Goal: Information Seeking & Learning: Learn about a topic

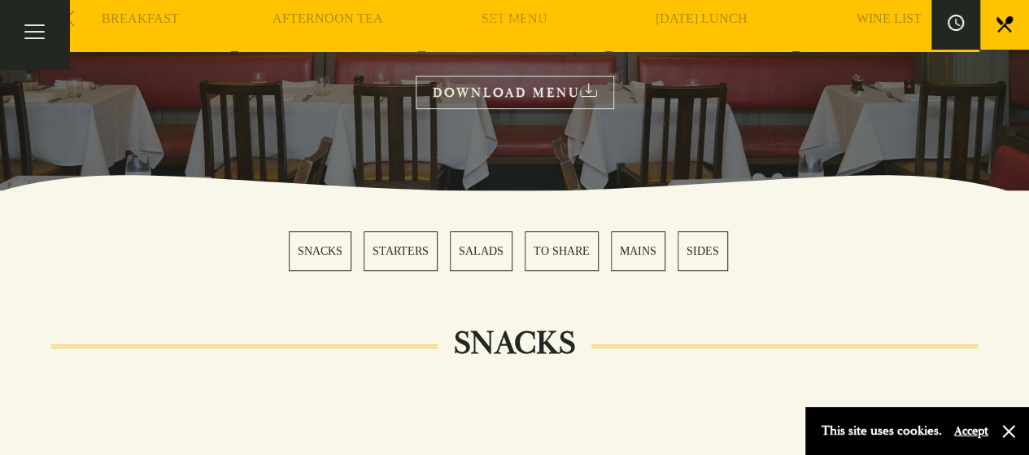
scroll to position [596, 0]
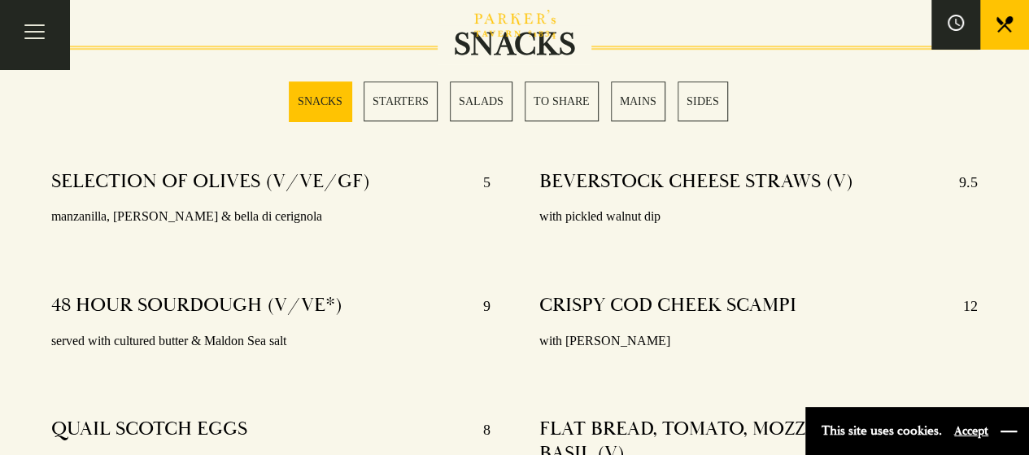
click at [1011, 433] on button "button" at bounding box center [1008, 431] width 16 height 16
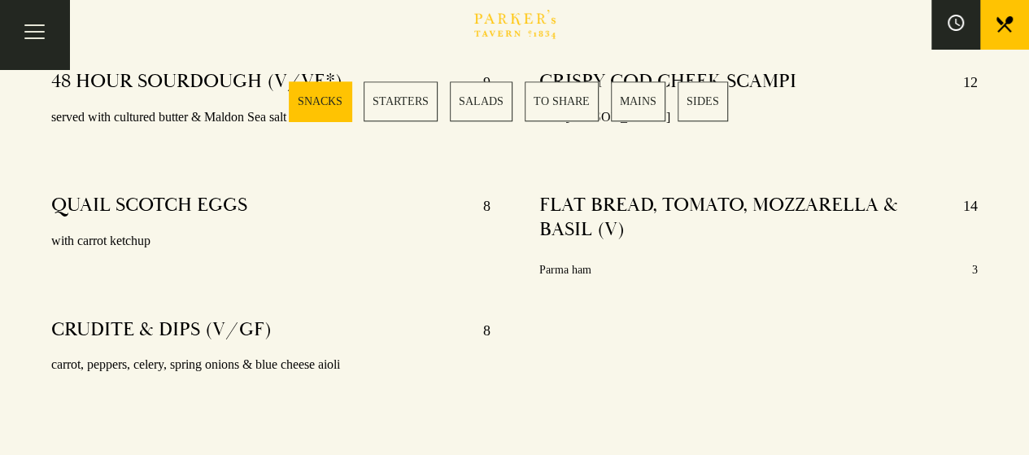
scroll to position [852, 0]
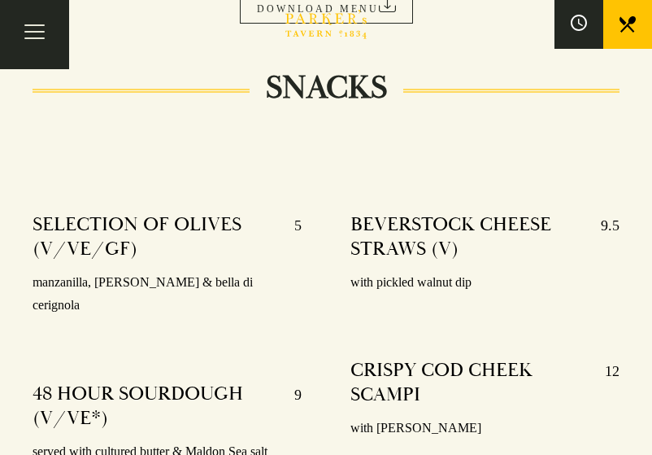
scroll to position [472, 0]
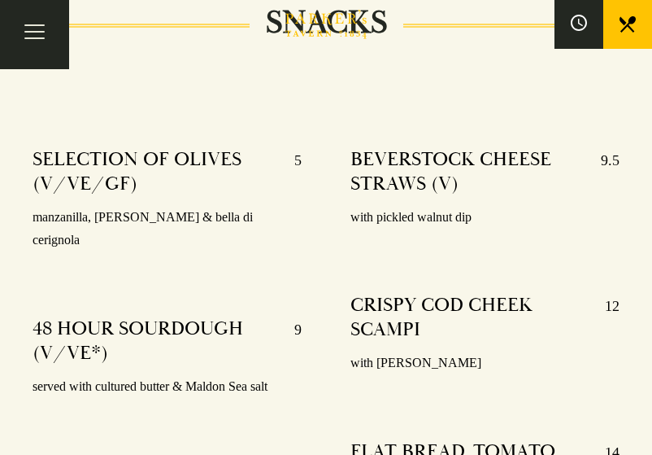
click at [174, 211] on p "manzanilla, [PERSON_NAME] & bella di cerignola" at bounding box center [167, 229] width 269 height 47
click at [371, 212] on p "with pickled walnut dip" at bounding box center [485, 218] width 269 height 24
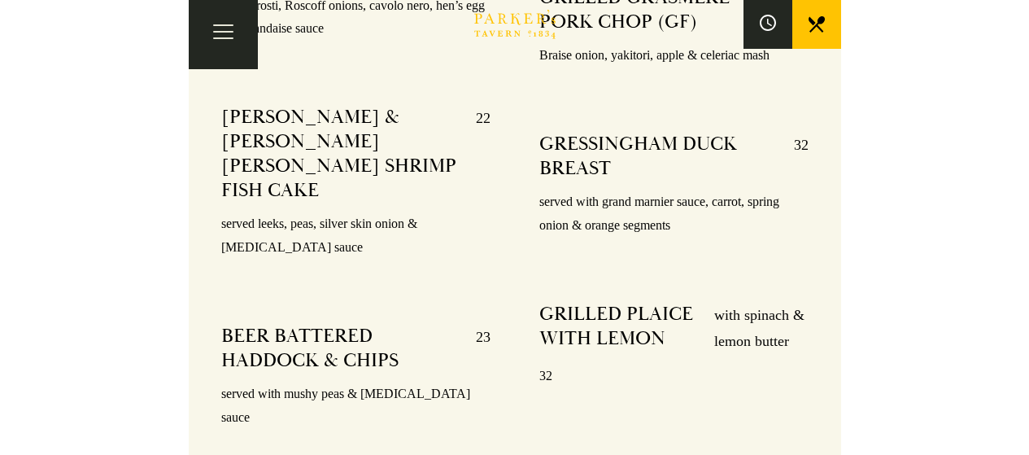
scroll to position [3494, 0]
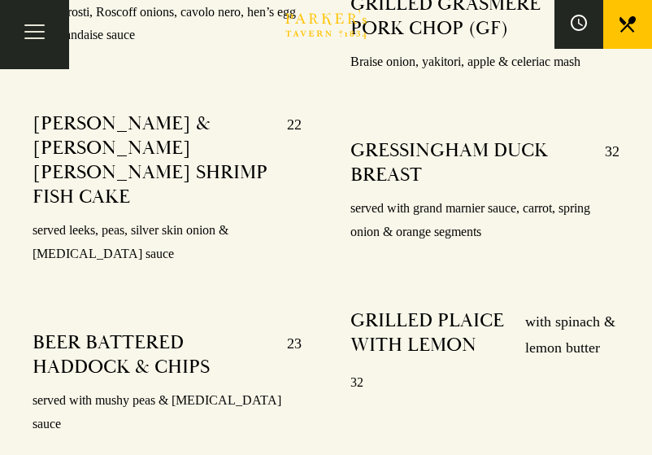
click at [564, 308] on p "with spinach & lemon butter" at bounding box center [564, 334] width 111 height 53
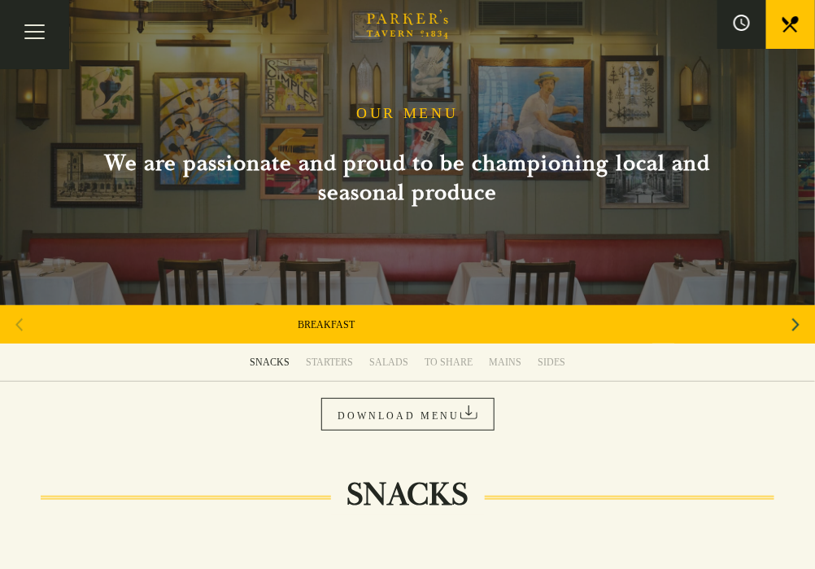
scroll to position [373, 0]
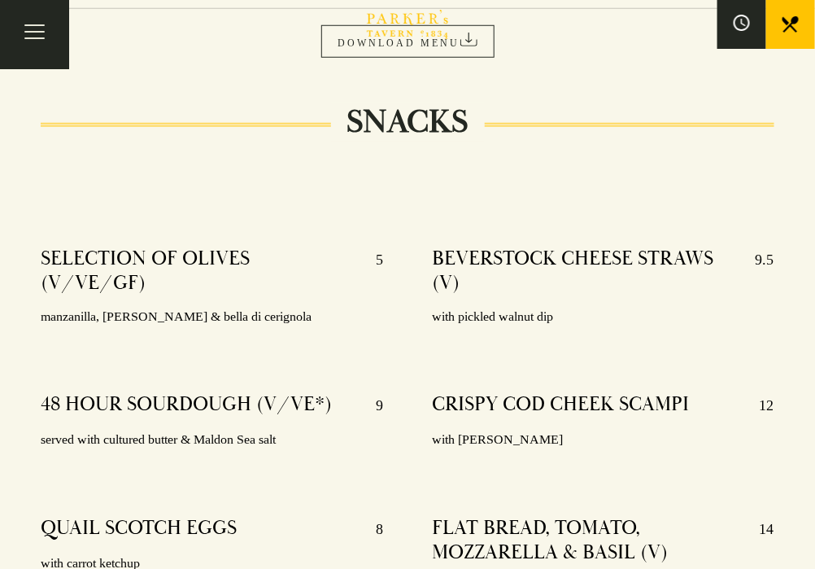
click at [0, 0] on link "STARTERS" at bounding box center [0, 0] width 0 height 0
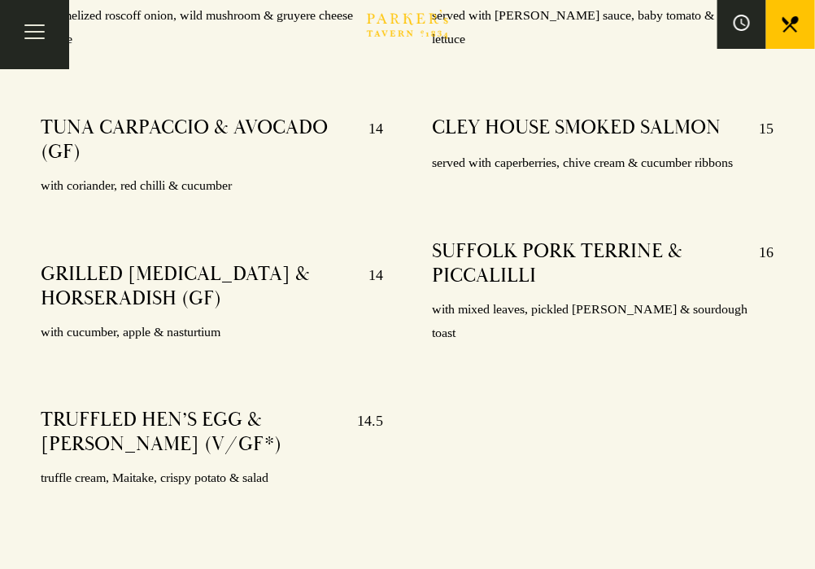
scroll to position [965, 0]
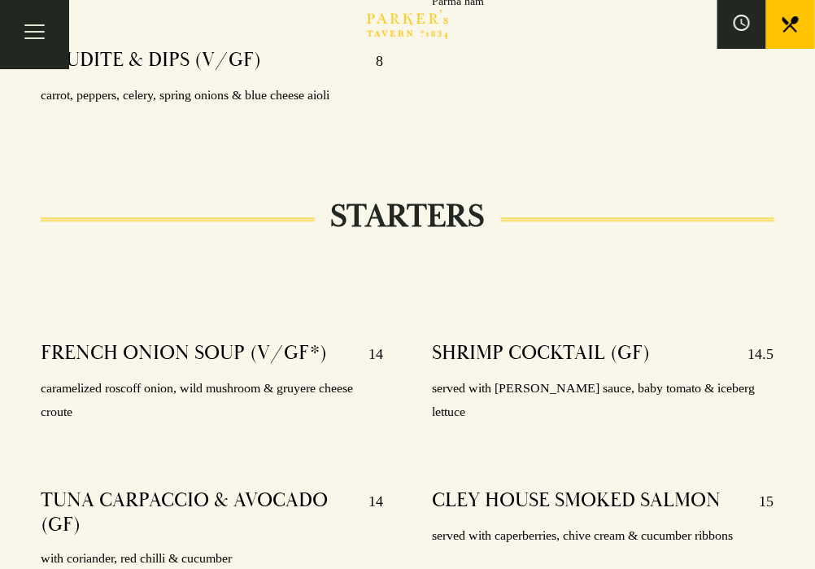
click at [0, 0] on link "SALADS" at bounding box center [0, 0] width 0 height 0
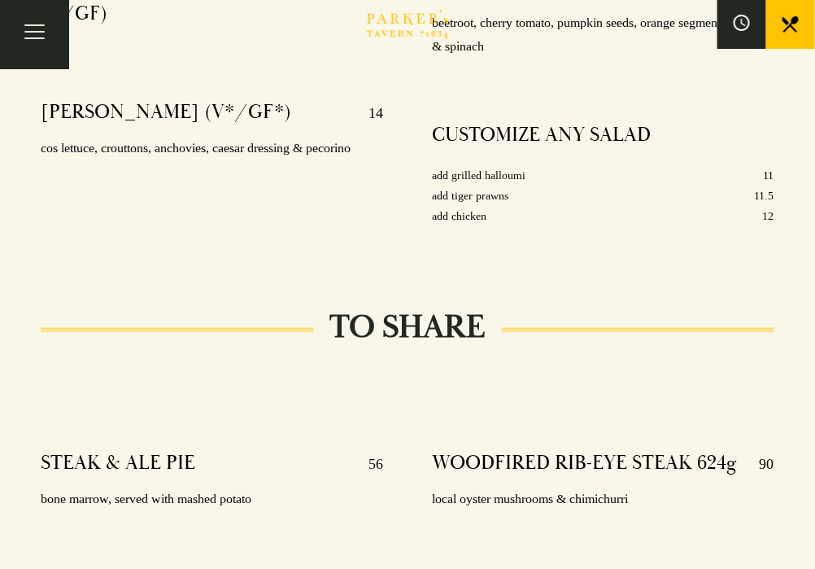
scroll to position [2117, 0]
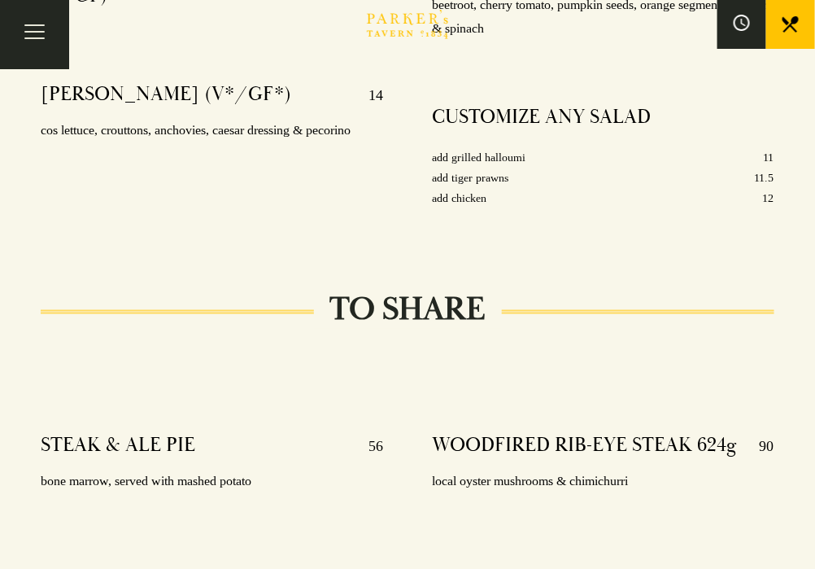
click at [0, 0] on link "TO SHARE" at bounding box center [0, 0] width 0 height 0
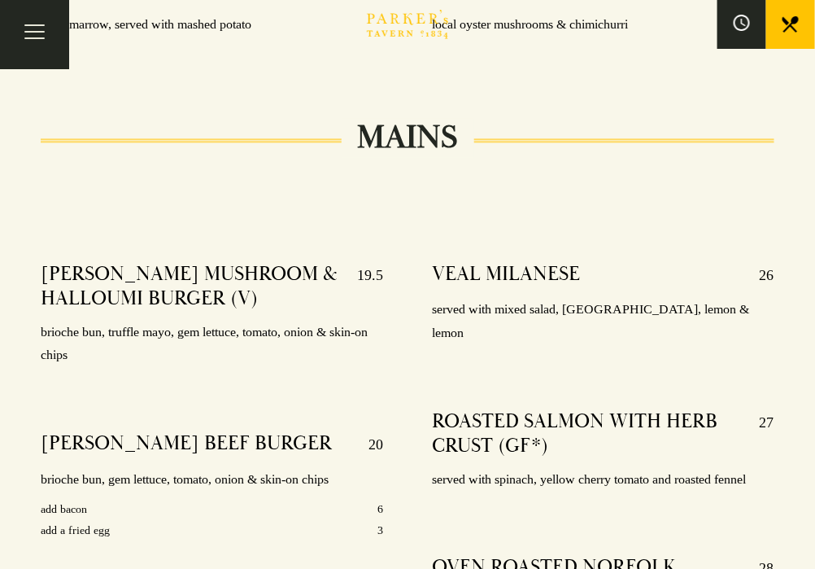
scroll to position [2648, 0]
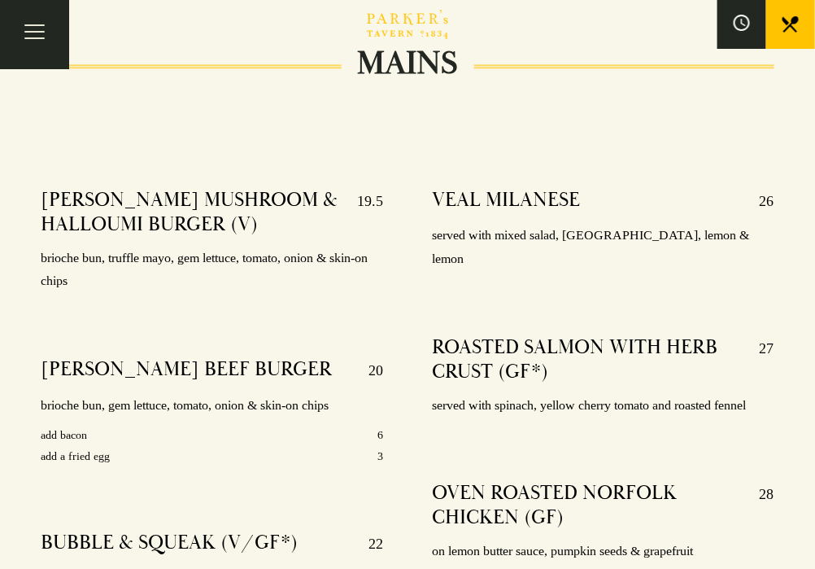
click at [0, 0] on link "MAINS" at bounding box center [0, 0] width 0 height 0
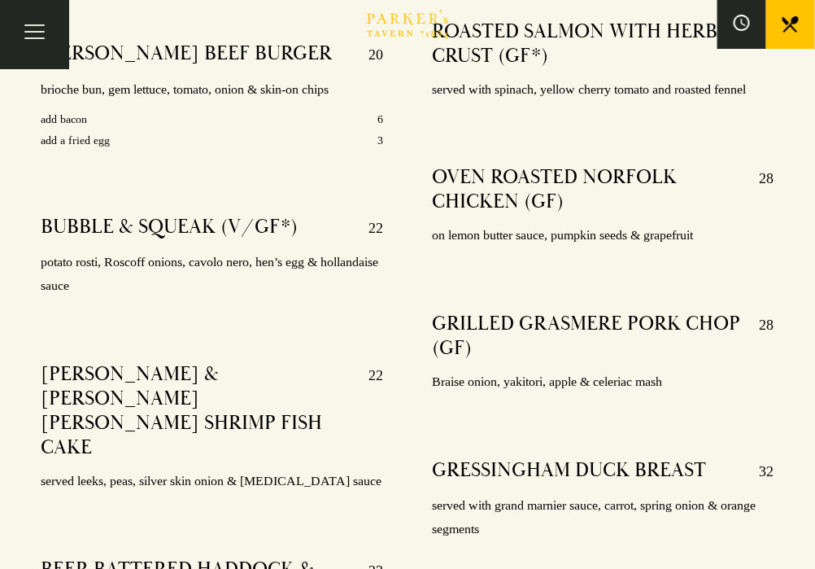
scroll to position [2965, 0]
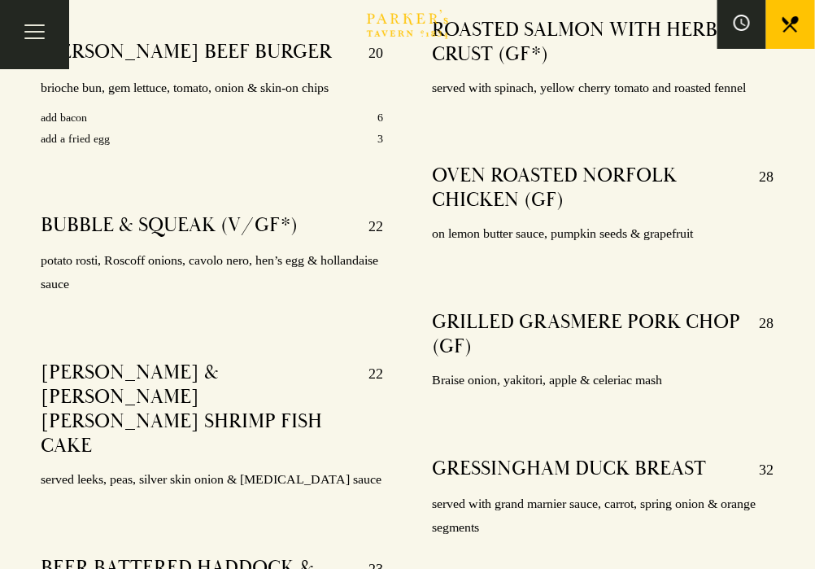
click at [0, 0] on link "SIDES" at bounding box center [0, 0] width 0 height 0
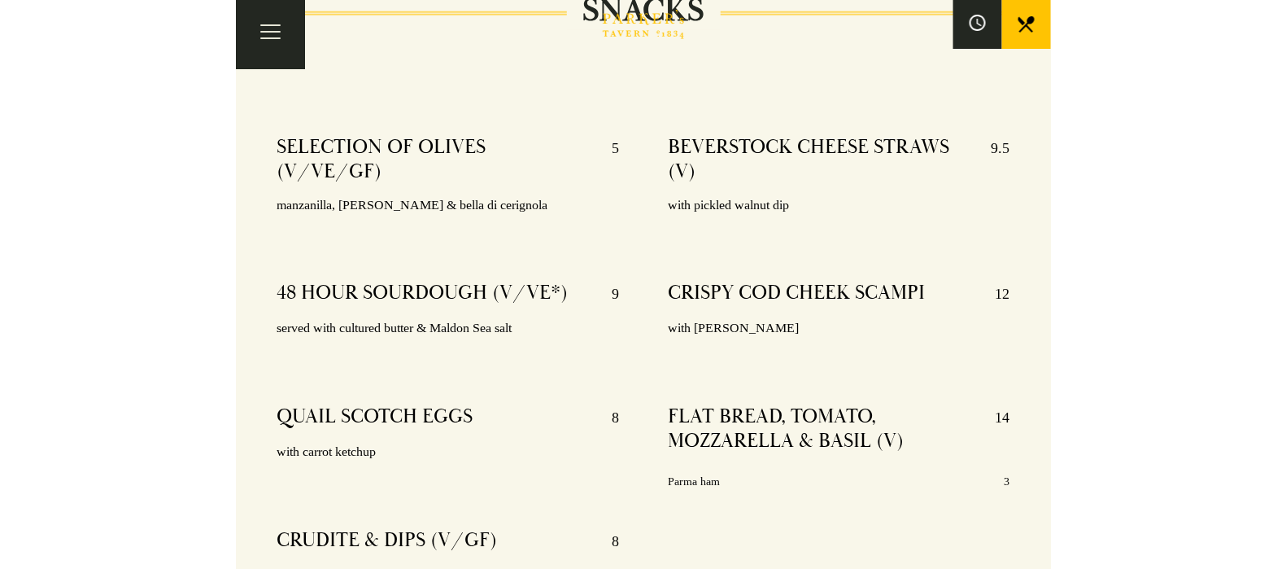
scroll to position [111, 0]
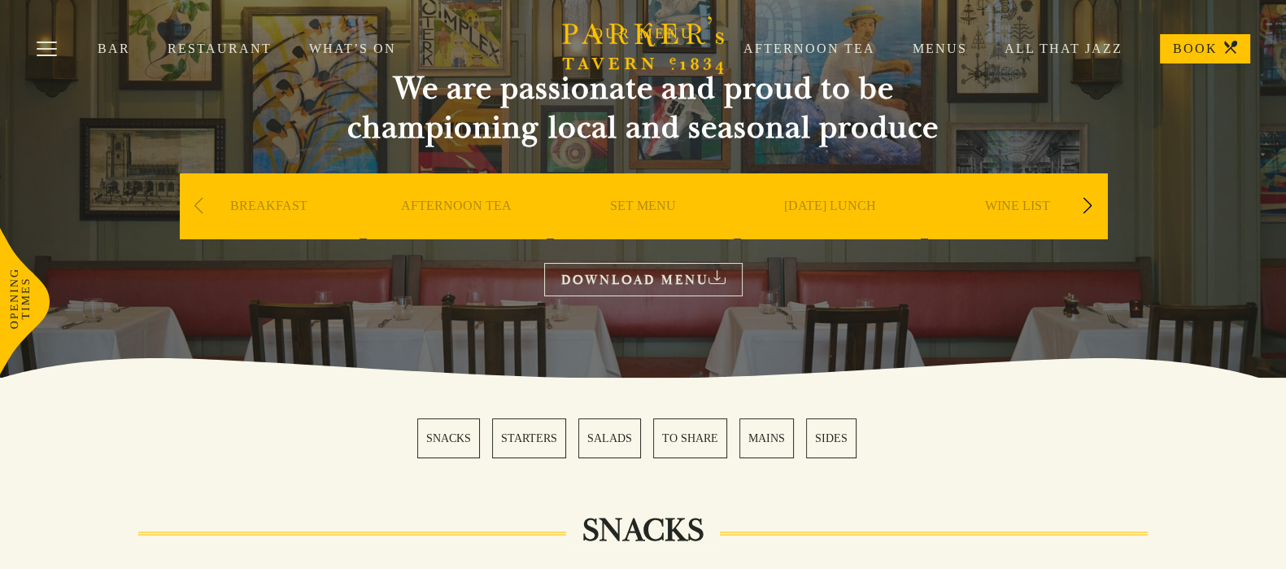
click at [267, 207] on link "BREAKFAST" at bounding box center [268, 230] width 77 height 65
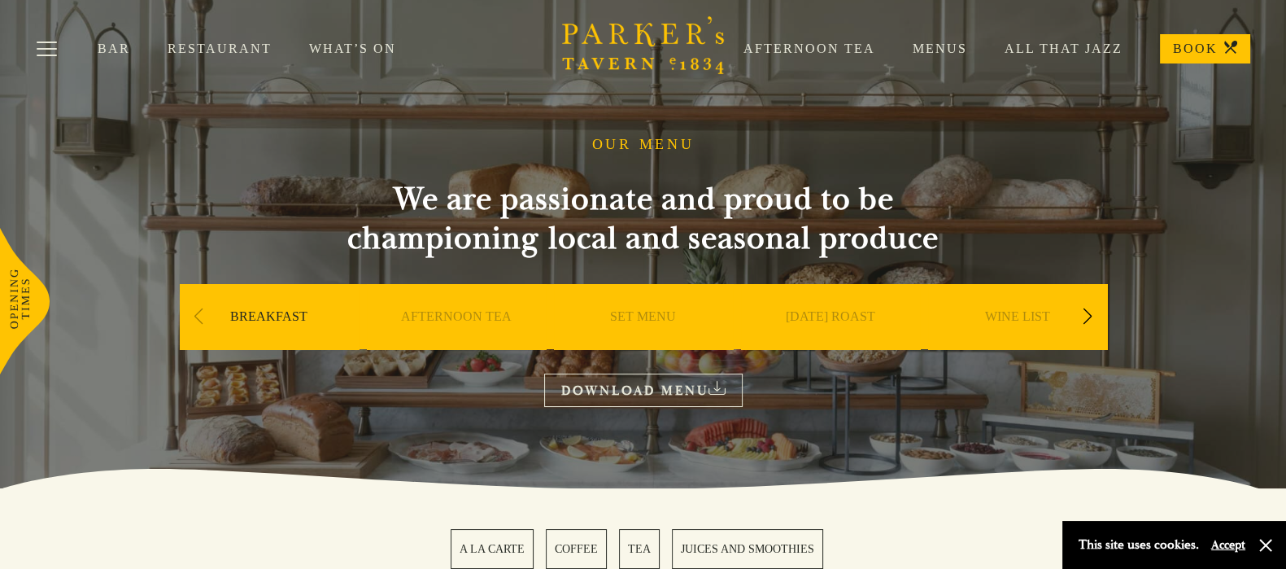
click at [212, 48] on link "Restaurant" at bounding box center [239, 49] width 142 height 16
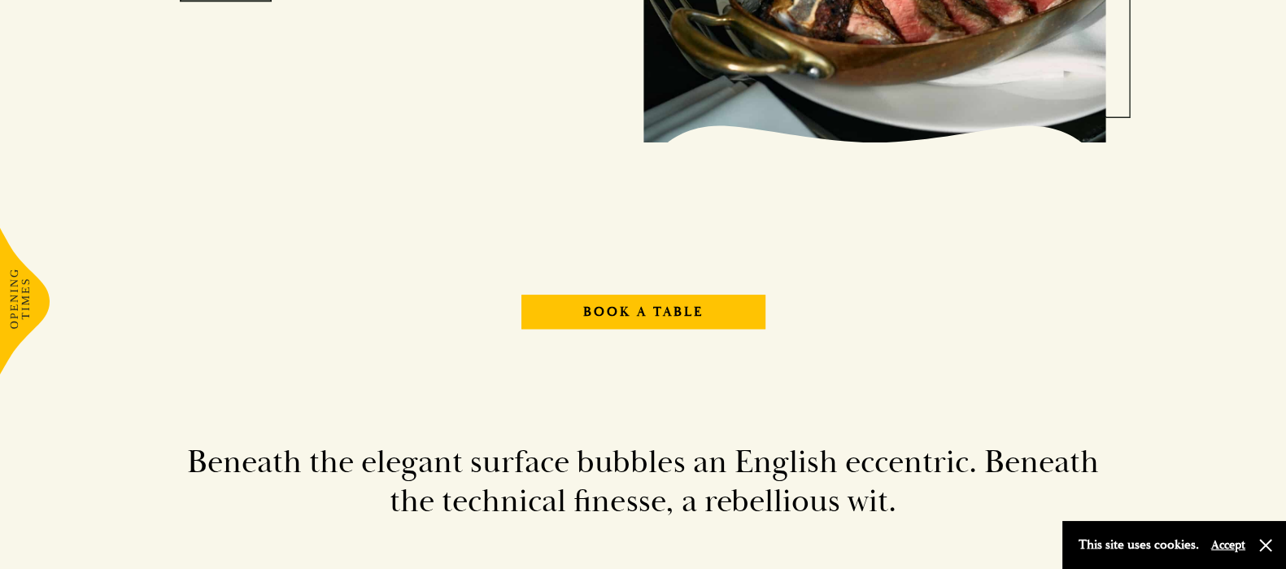
scroll to position [1491, 0]
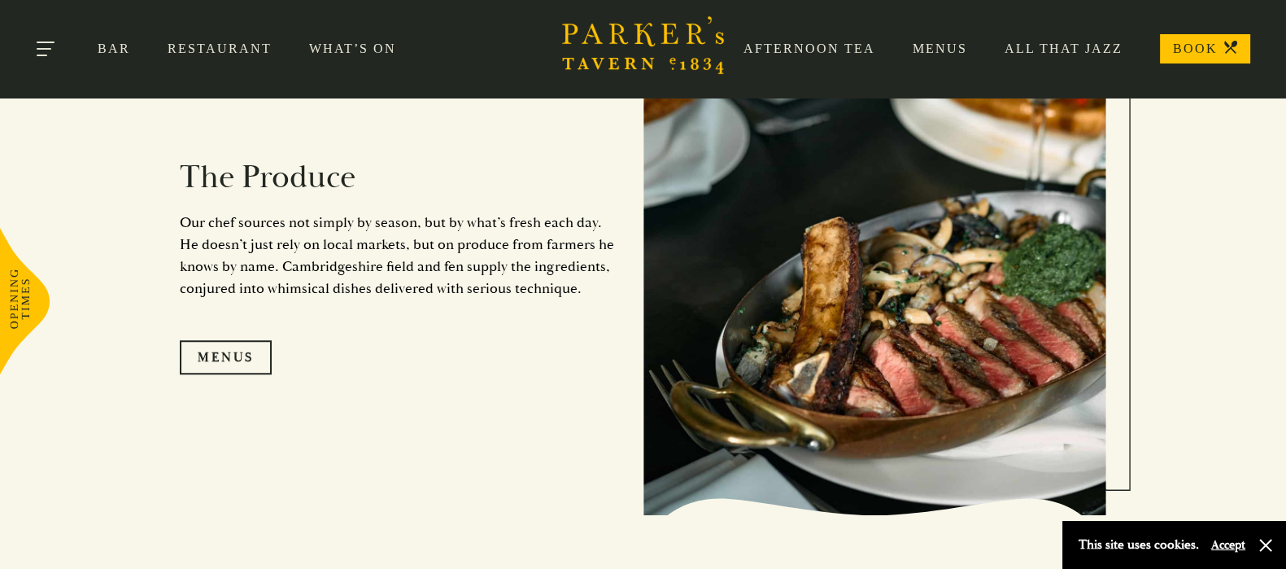
click at [50, 46] on button "Toggle navigation" at bounding box center [46, 51] width 69 height 69
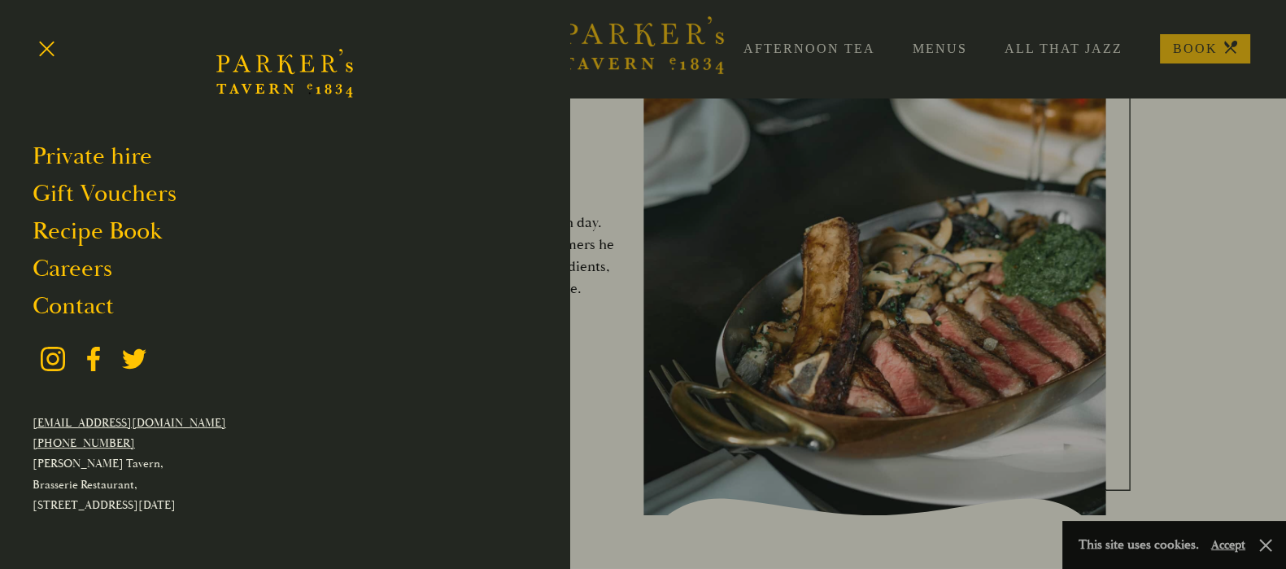
click at [1174, 197] on div at bounding box center [643, 284] width 1286 height 569
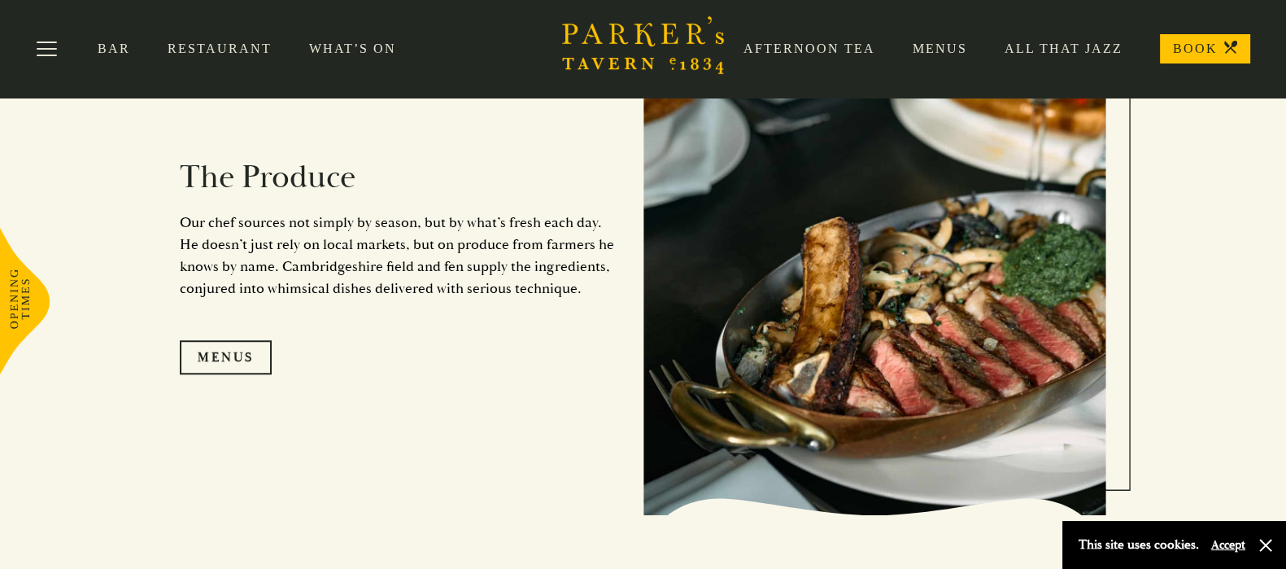
click at [944, 50] on link "Menus" at bounding box center [921, 49] width 92 height 16
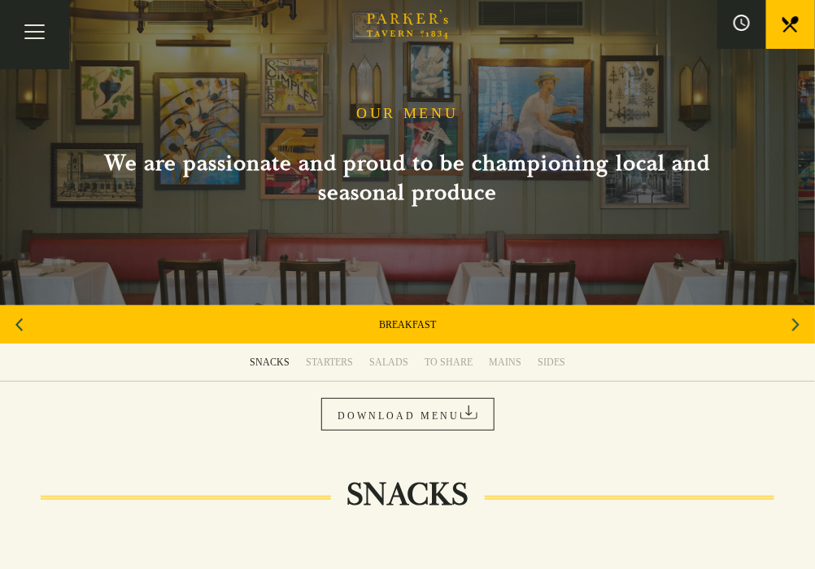
click at [0, 0] on div "Next slide" at bounding box center [0, 0] width 0 height 0
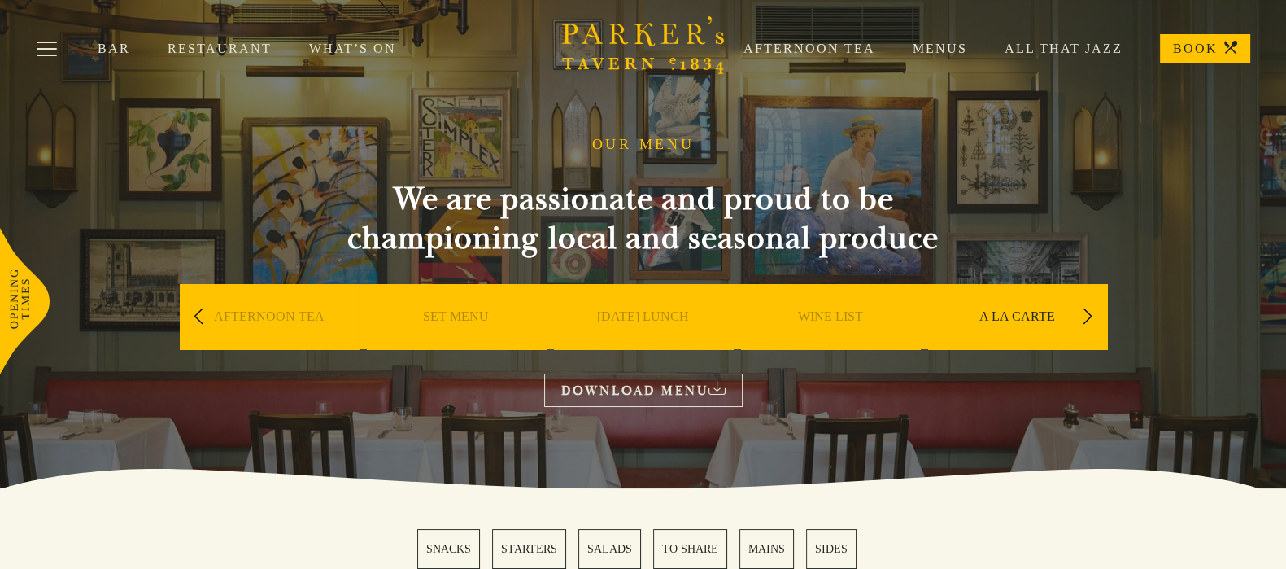
click at [1131, 165] on section "OUR MENU We are passionate and proud to be championing local and seasonal produ…" at bounding box center [643, 244] width 1286 height 488
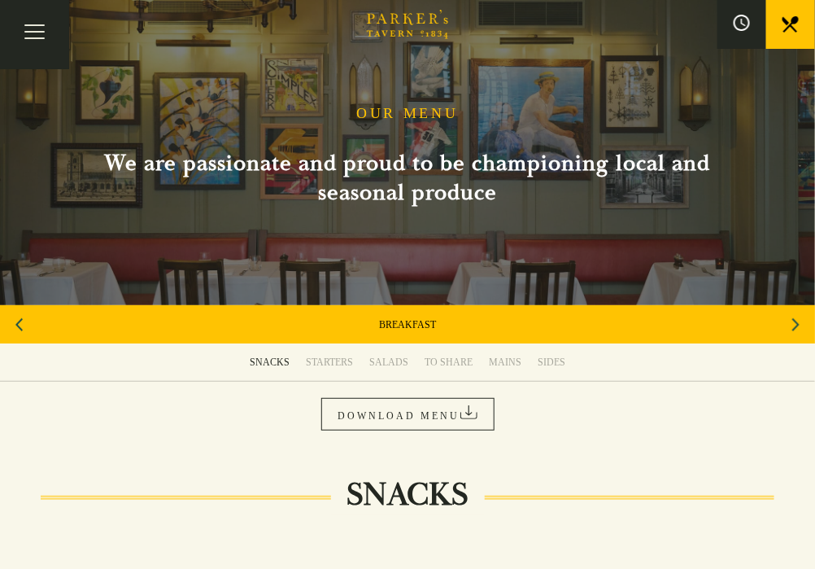
click at [0, 0] on link "WINE LIST" at bounding box center [0, 0] width 0 height 0
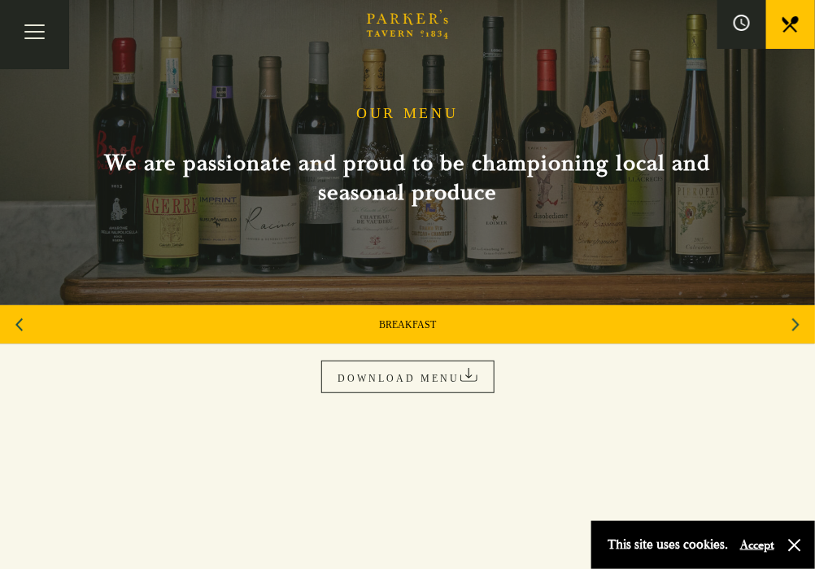
click at [0, 0] on link "[DATE] ROAST" at bounding box center [0, 0] width 0 height 0
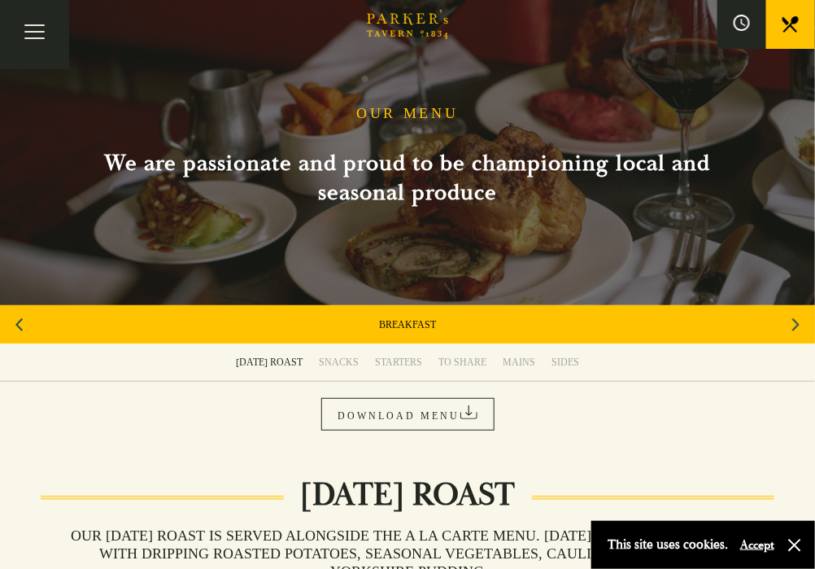
click at [0, 0] on link "SET MENU" at bounding box center [0, 0] width 0 height 0
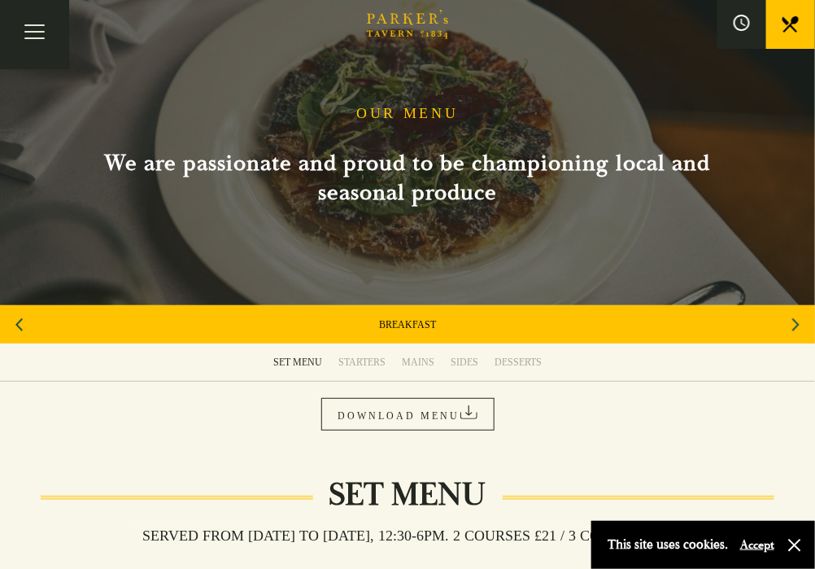
click at [0, 0] on link "AFTERNOON TEA" at bounding box center [0, 0] width 0 height 0
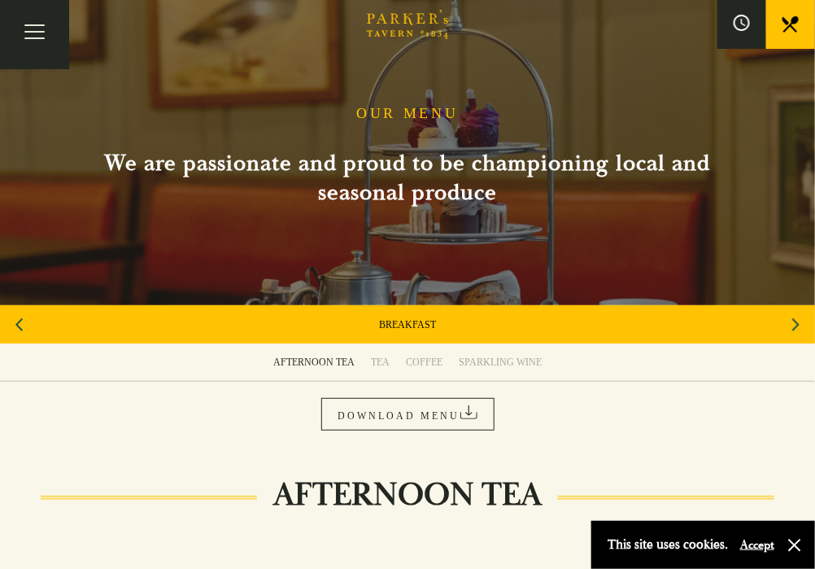
click at [0, 0] on link "BREAKFAST" at bounding box center [0, 0] width 0 height 0
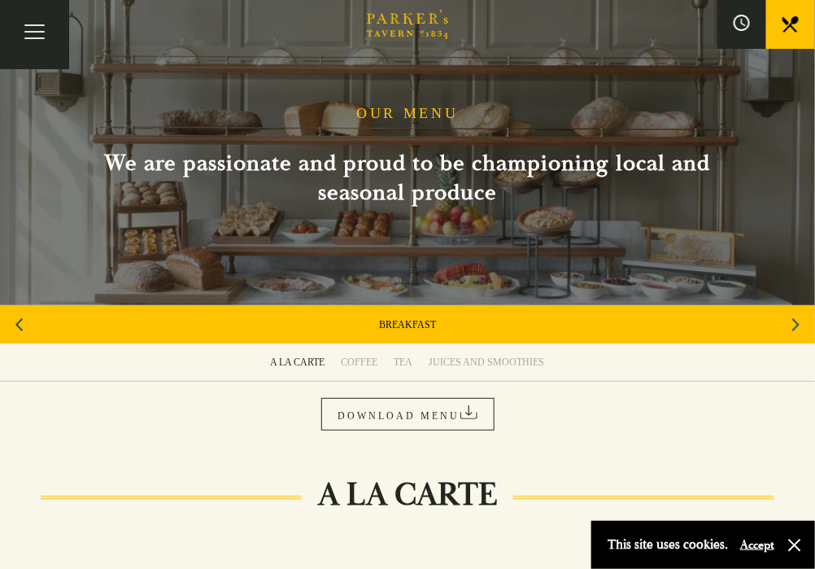
click at [0, 0] on div "Next slide" at bounding box center [0, 0] width 0 height 0
click at [0, 0] on div "Previous slide" at bounding box center [0, 0] width 0 height 0
click at [27, 41] on button "Toggle navigation" at bounding box center [34, 34] width 69 height 69
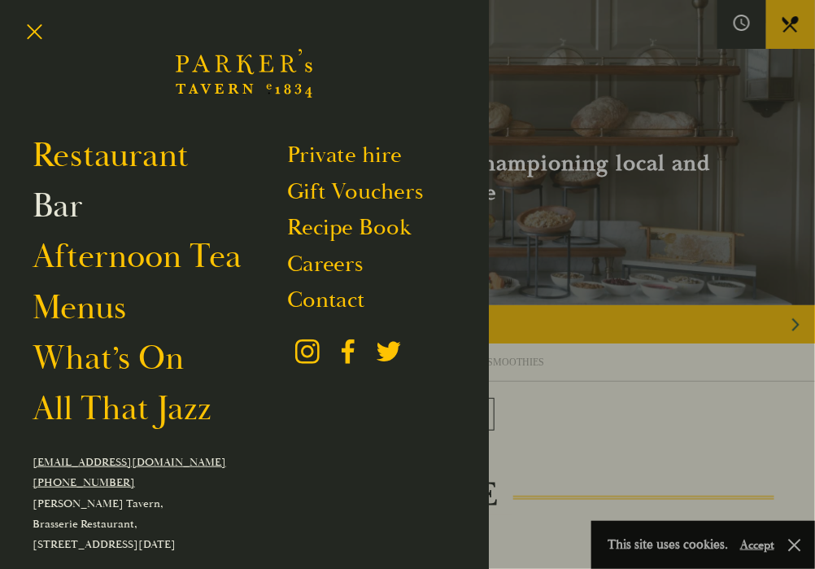
click at [54, 207] on link "Bar" at bounding box center [58, 205] width 50 height 41
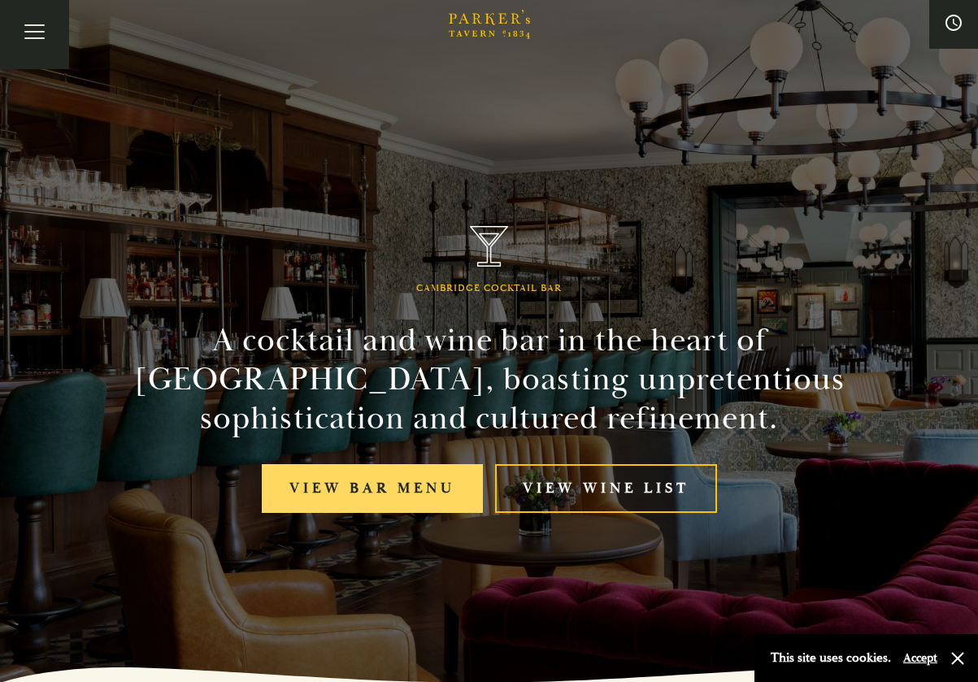
click at [412, 486] on link "View bar menu" at bounding box center [372, 489] width 221 height 50
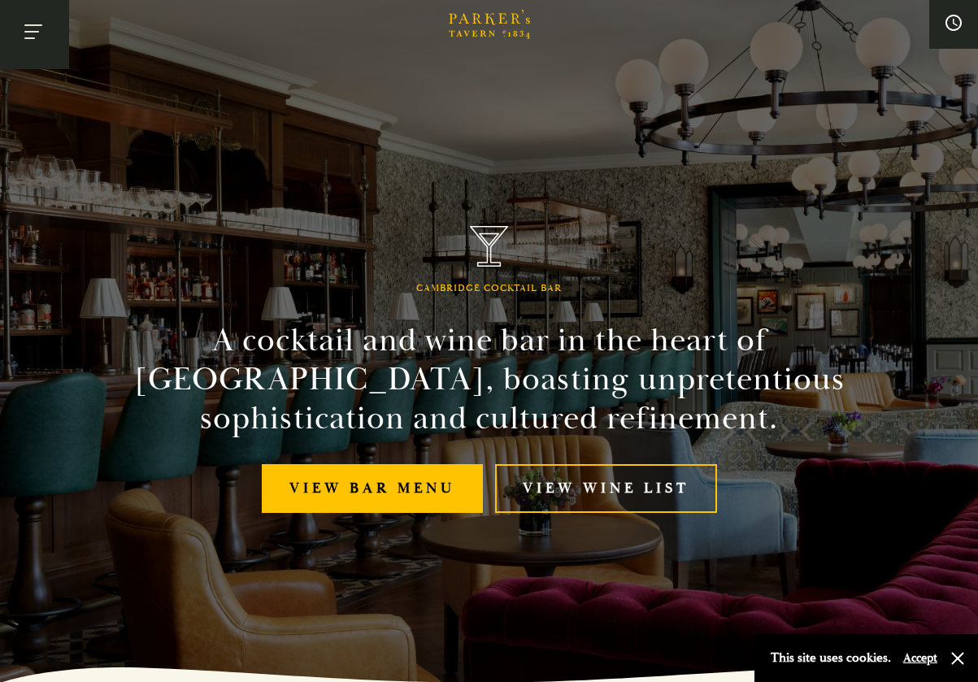
click at [40, 38] on button "Toggle navigation" at bounding box center [34, 34] width 69 height 69
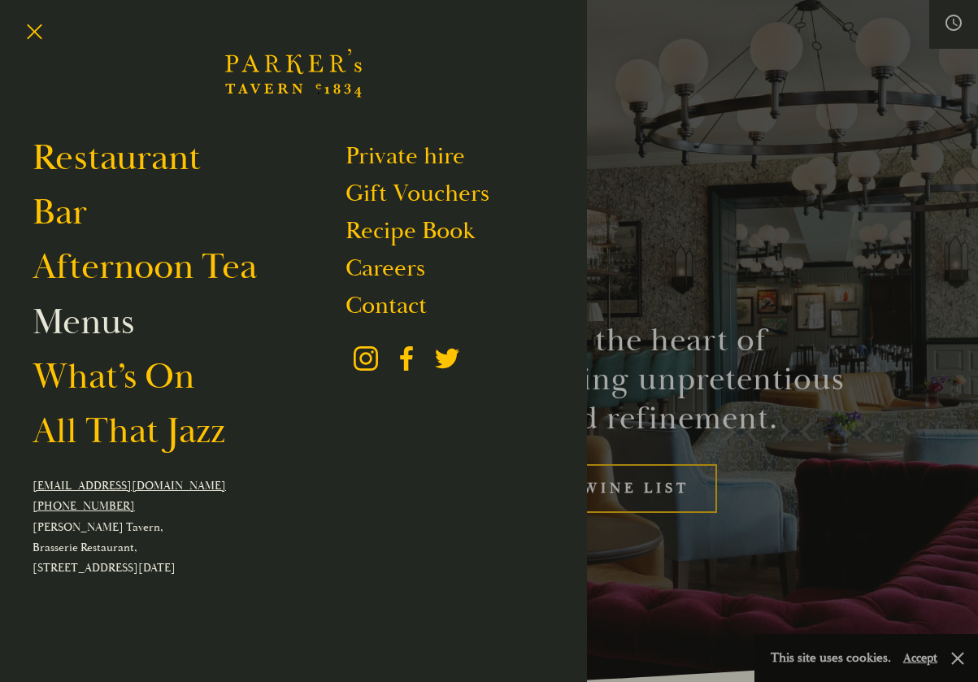
click at [108, 320] on link "Menus" at bounding box center [84, 322] width 102 height 46
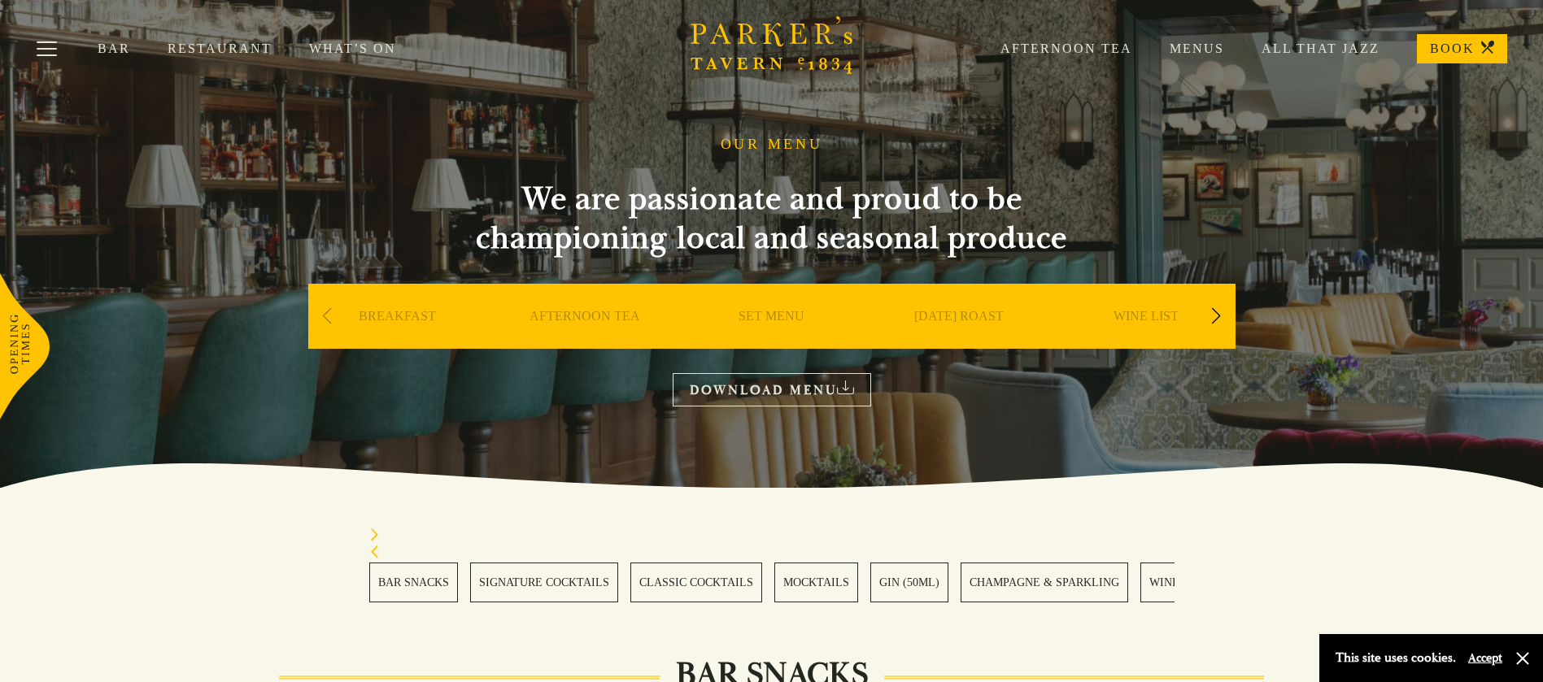
click at [115, 46] on link "Bar" at bounding box center [133, 49] width 70 height 16
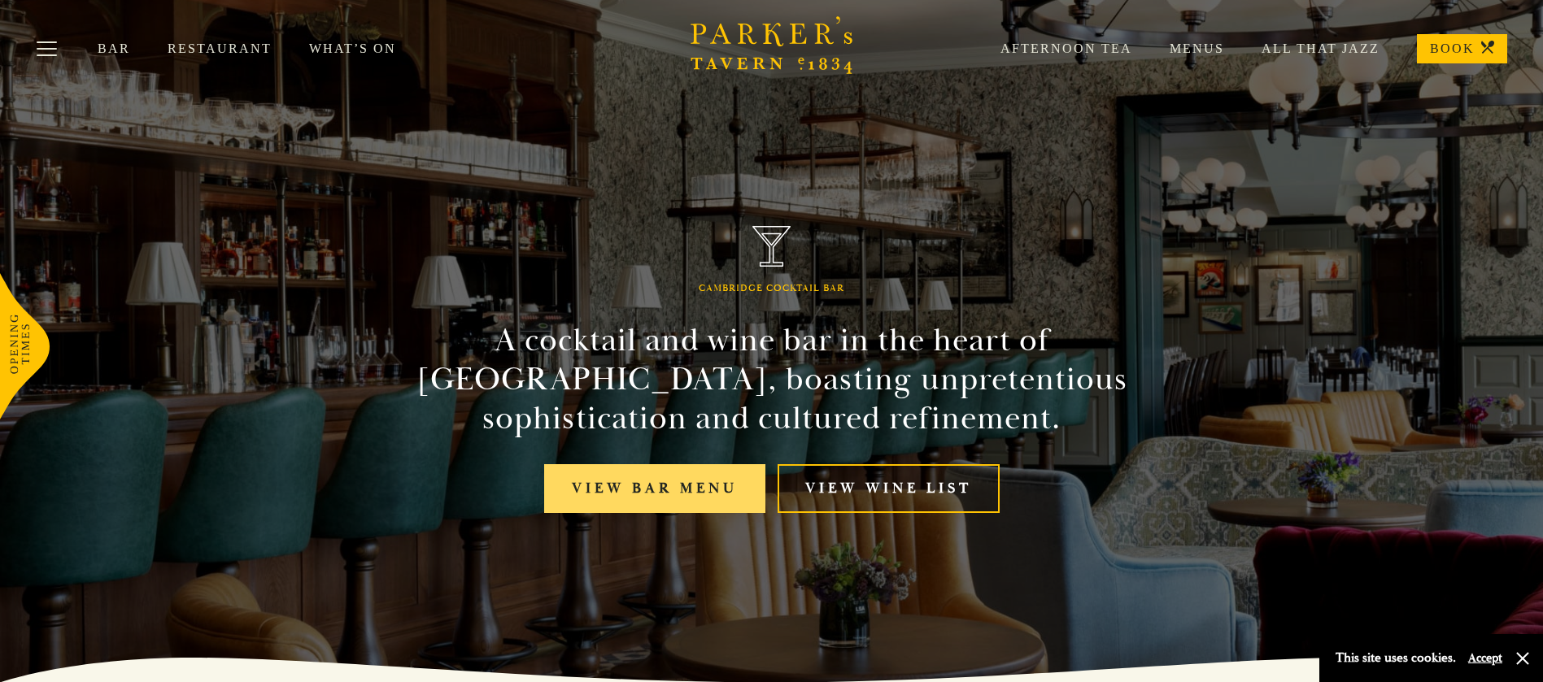
click at [661, 478] on link "View bar menu" at bounding box center [654, 489] width 221 height 50
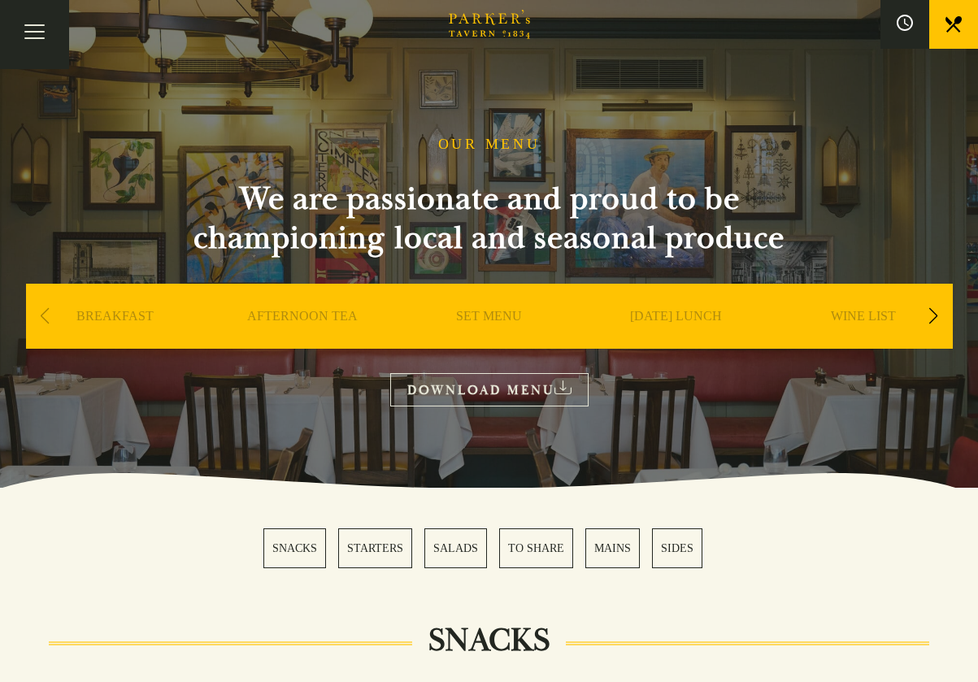
click at [937, 314] on div "Next slide" at bounding box center [934, 316] width 22 height 36
click at [490, 321] on link "DESSERT" at bounding box center [489, 340] width 57 height 65
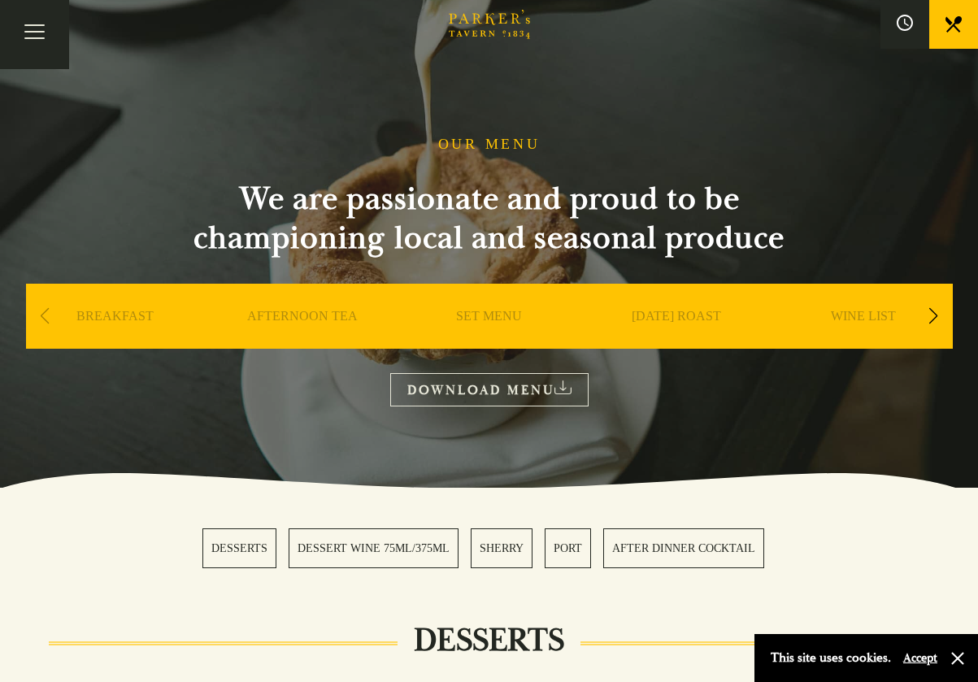
click at [935, 307] on div "Next slide" at bounding box center [934, 316] width 22 height 36
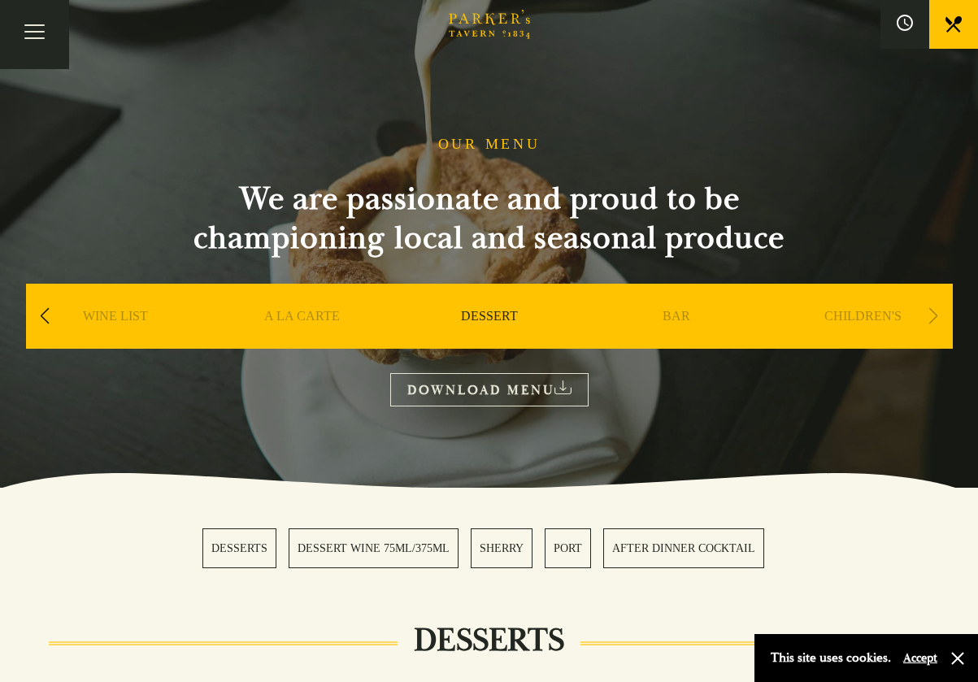
click at [935, 307] on div "Next slide" at bounding box center [934, 316] width 22 height 36
click at [679, 325] on link "BAR" at bounding box center [677, 340] width 28 height 65
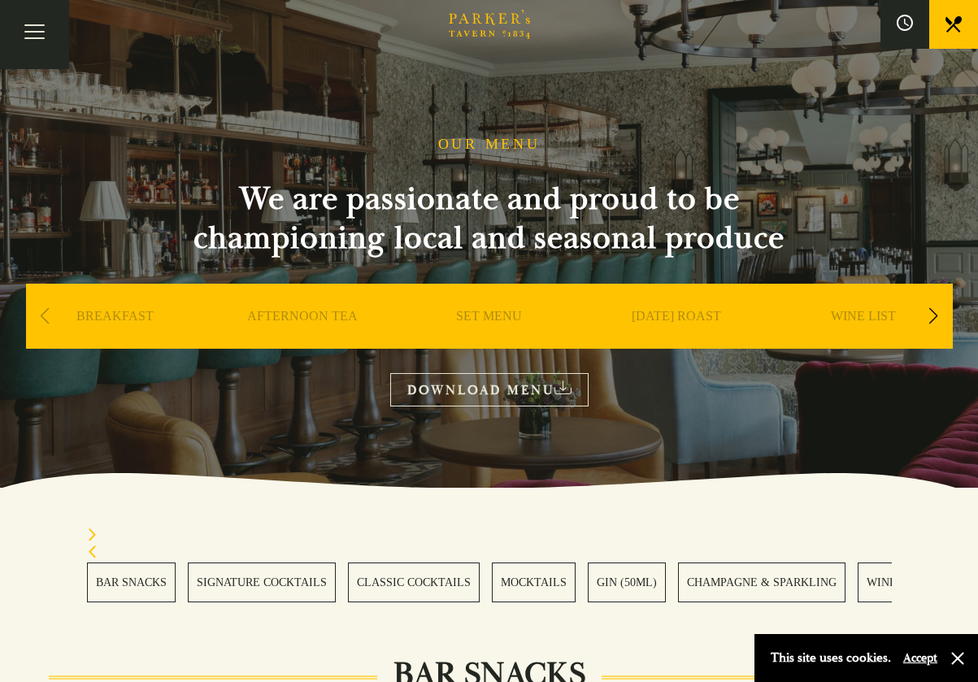
click at [935, 319] on div "Next slide" at bounding box center [934, 316] width 22 height 36
click at [934, 319] on div "Next slide" at bounding box center [934, 316] width 22 height 36
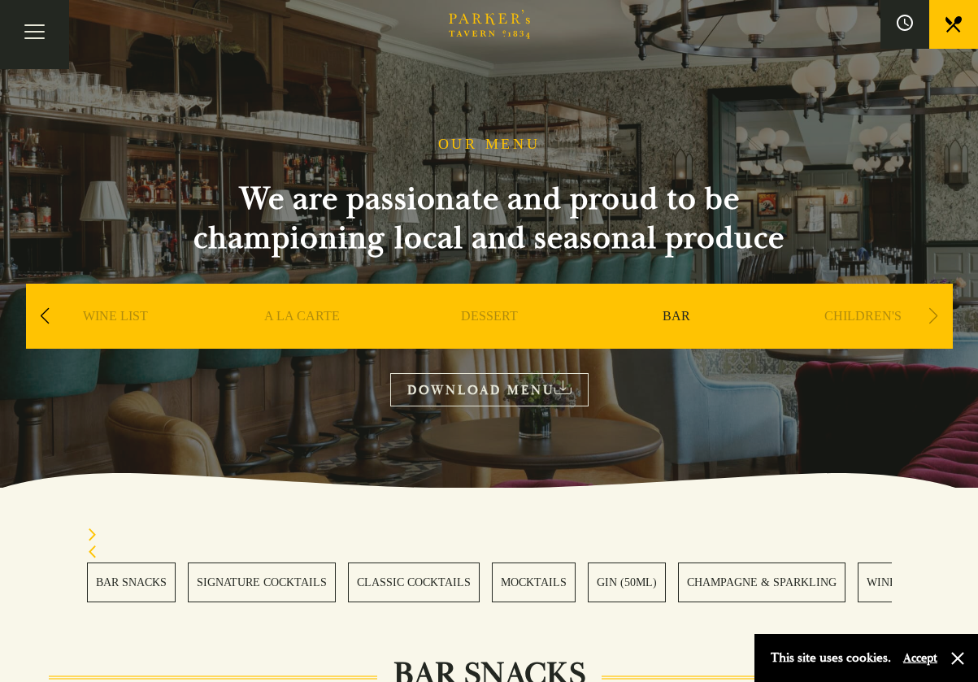
click at [934, 319] on div "Next slide" at bounding box center [934, 316] width 22 height 36
click at [843, 315] on link "CHILDREN'S" at bounding box center [863, 340] width 77 height 65
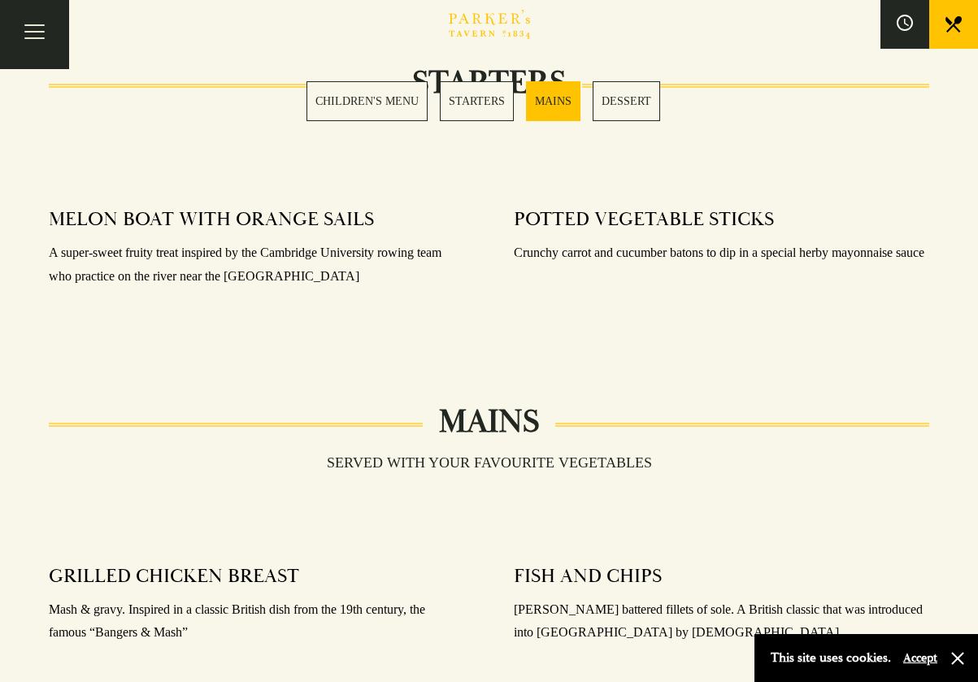
scroll to position [447, 0]
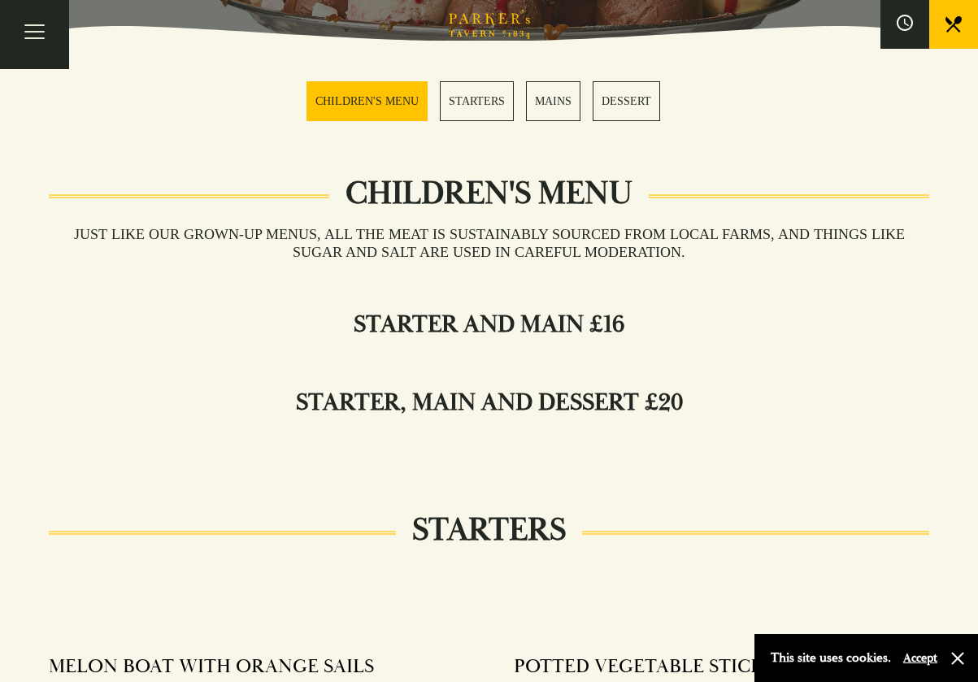
click at [490, 98] on link "STARTERS" at bounding box center [477, 101] width 74 height 40
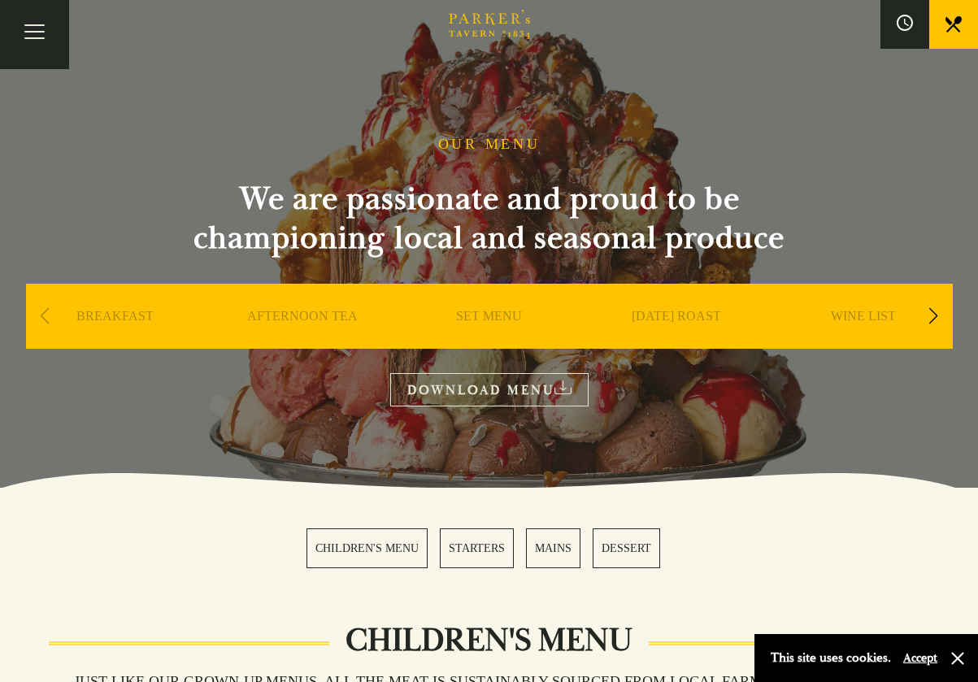
scroll to position [447, 0]
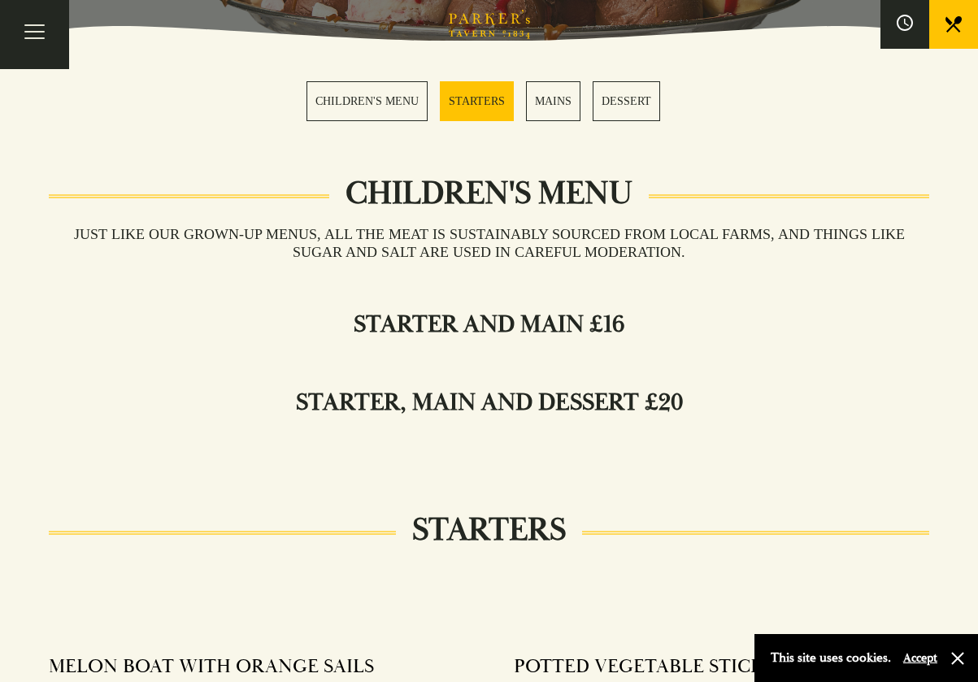
click at [359, 100] on link "CHILDREN'S MENU" at bounding box center [367, 101] width 121 height 40
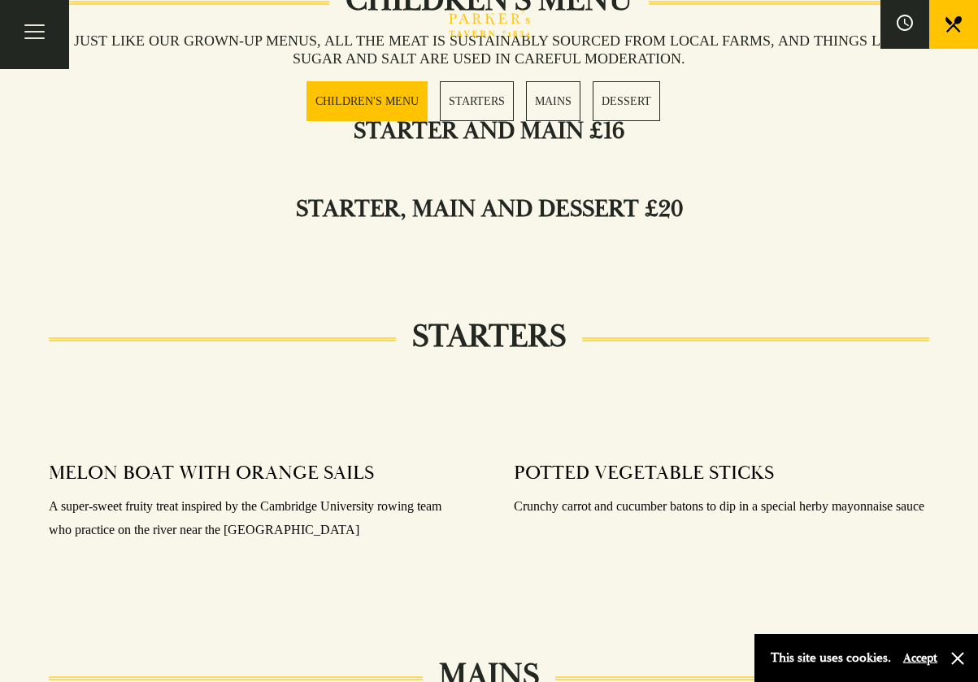
scroll to position [194, 0]
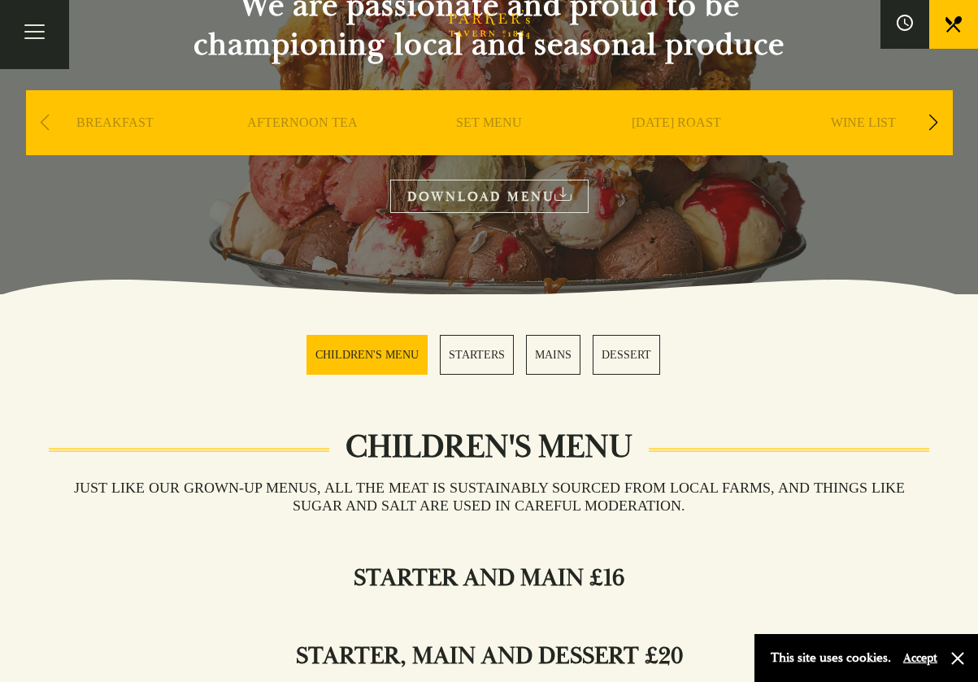
click at [474, 349] on link "STARTERS" at bounding box center [477, 355] width 74 height 40
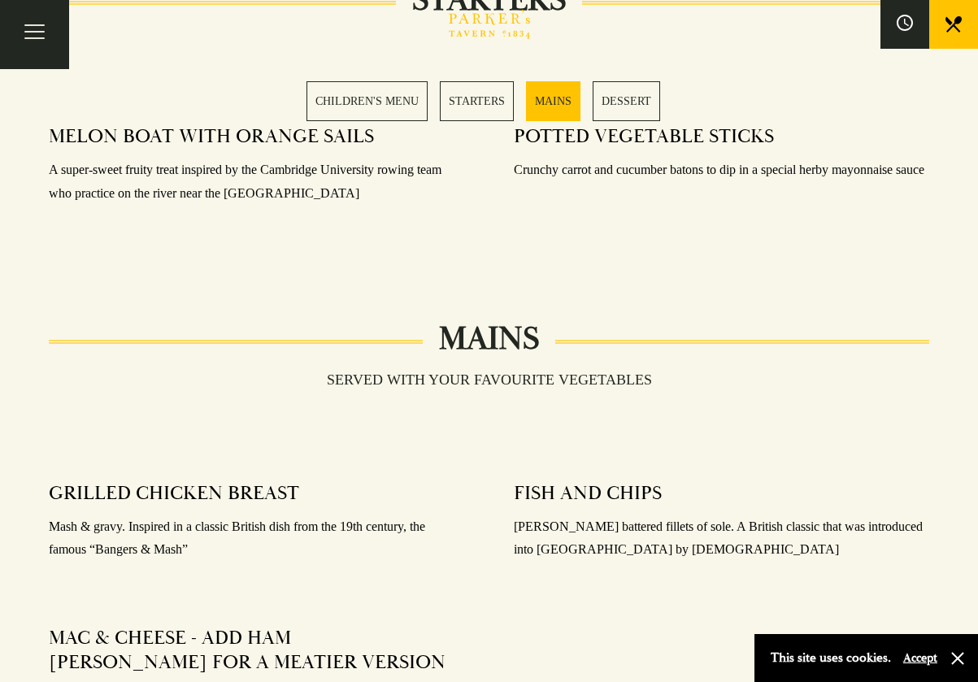
scroll to position [530, 0]
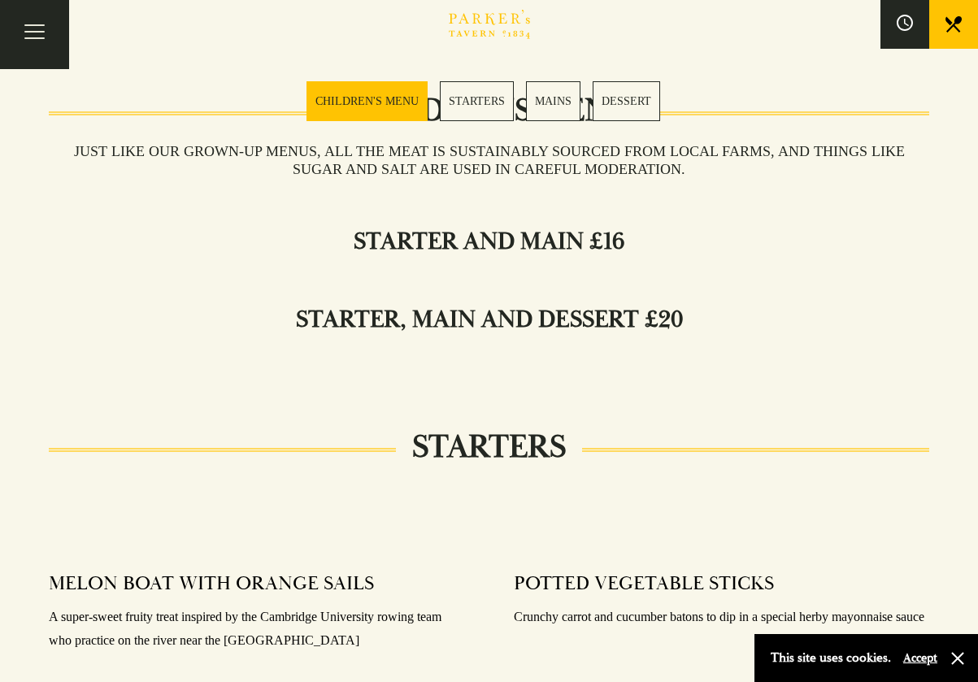
click at [554, 101] on link "MAINS" at bounding box center [553, 101] width 54 height 40
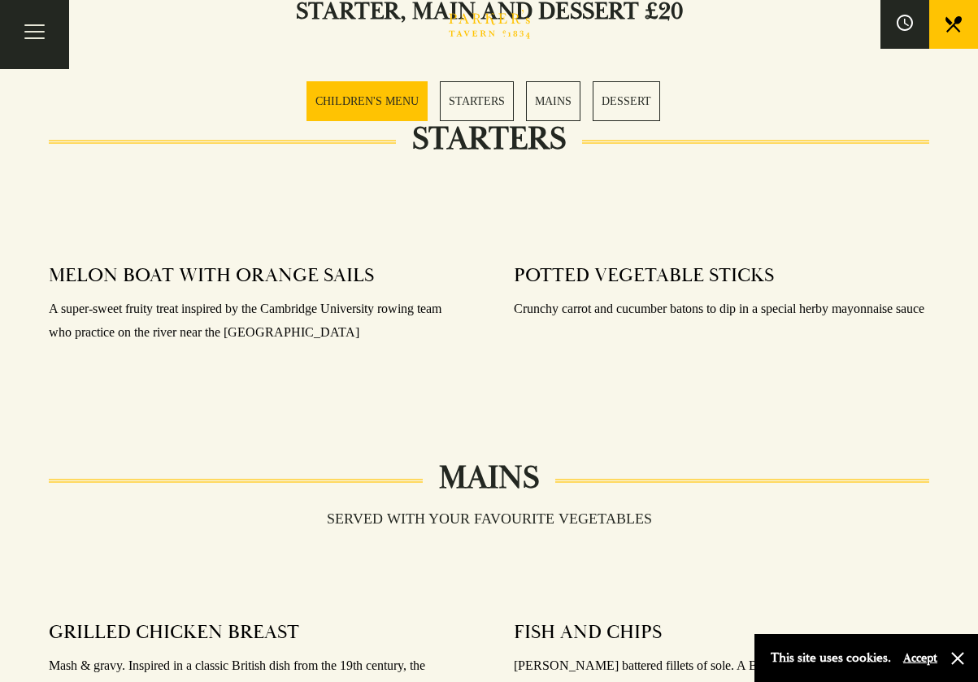
scroll to position [422, 0]
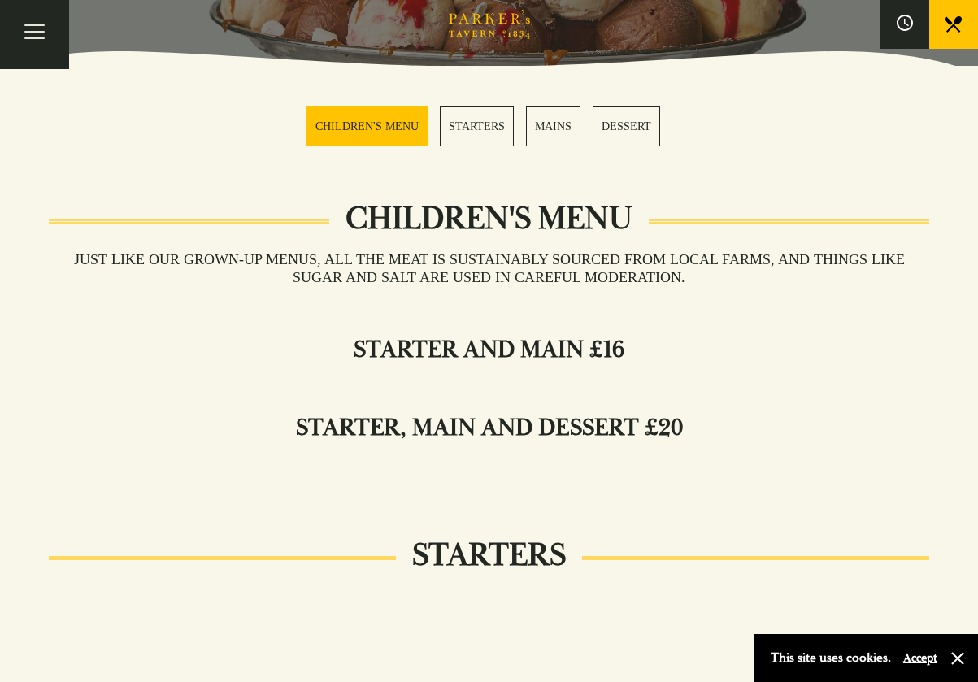
click at [630, 123] on link "DESSERT" at bounding box center [627, 127] width 68 height 40
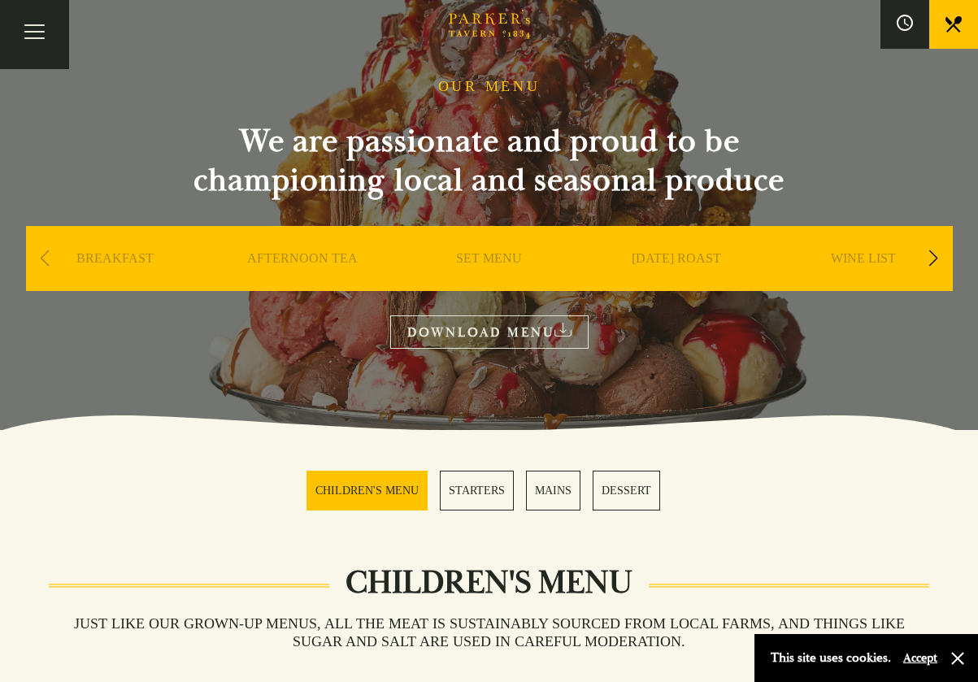
scroll to position [54, 0]
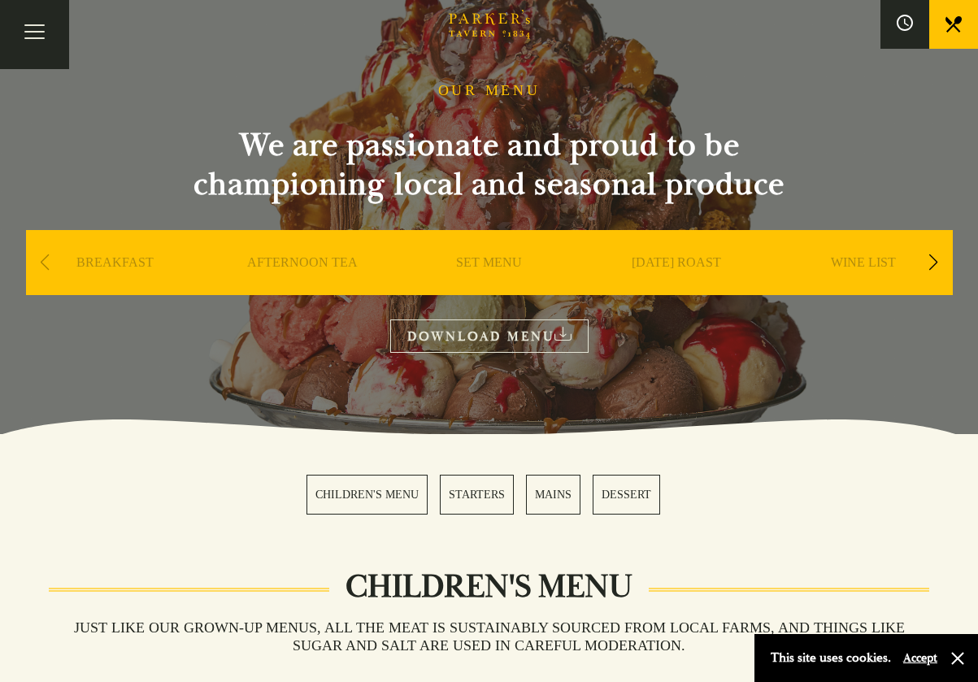
click at [551, 492] on link "MAINS" at bounding box center [553, 495] width 54 height 40
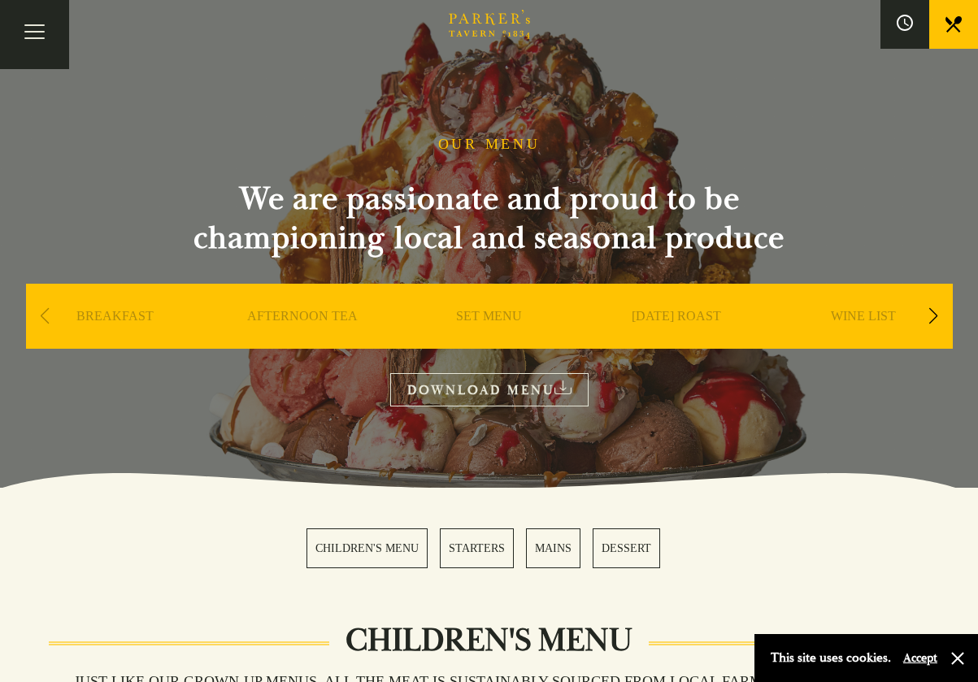
click at [926, 311] on div "Next slide" at bounding box center [934, 316] width 22 height 36
click at [935, 314] on div "Next slide" at bounding box center [934, 316] width 22 height 36
click at [304, 321] on link "A LA CARTE" at bounding box center [302, 340] width 76 height 65
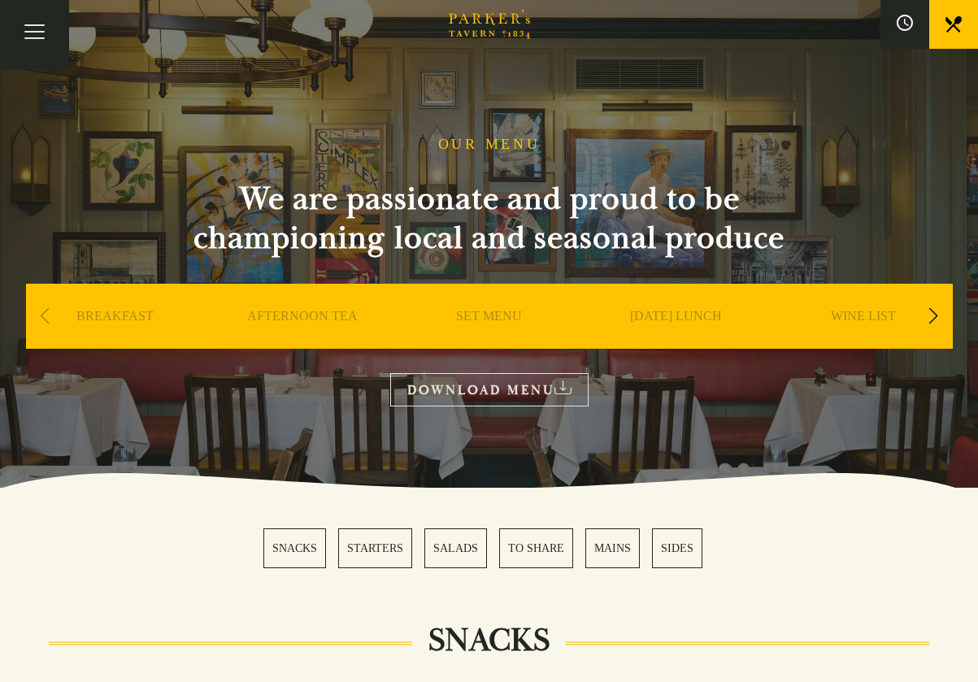
click at [112, 313] on link "BREAKFAST" at bounding box center [114, 340] width 77 height 65
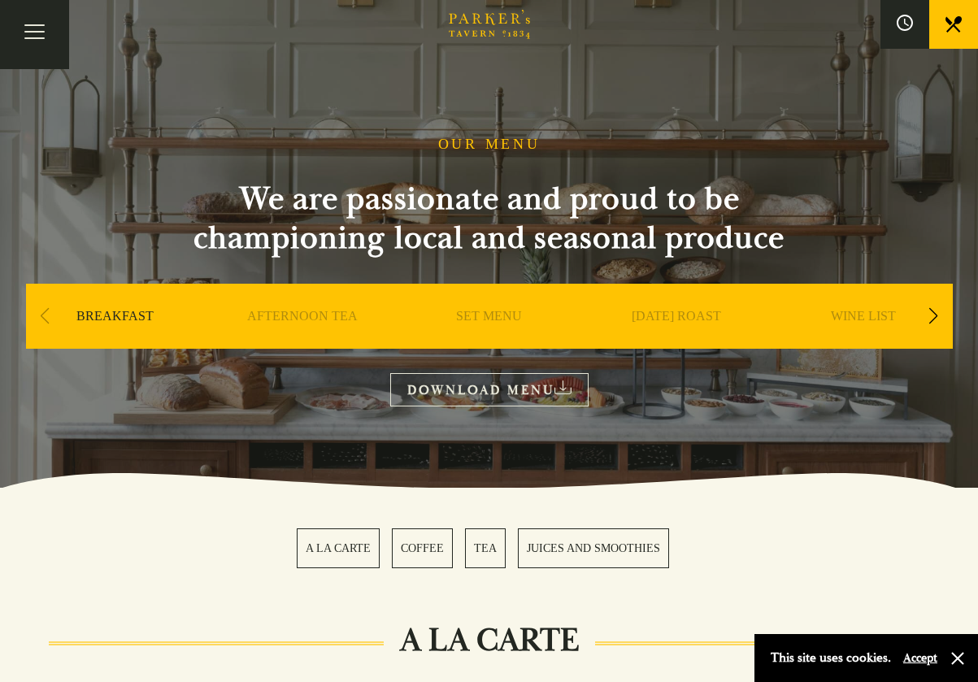
scroll to position [447, 0]
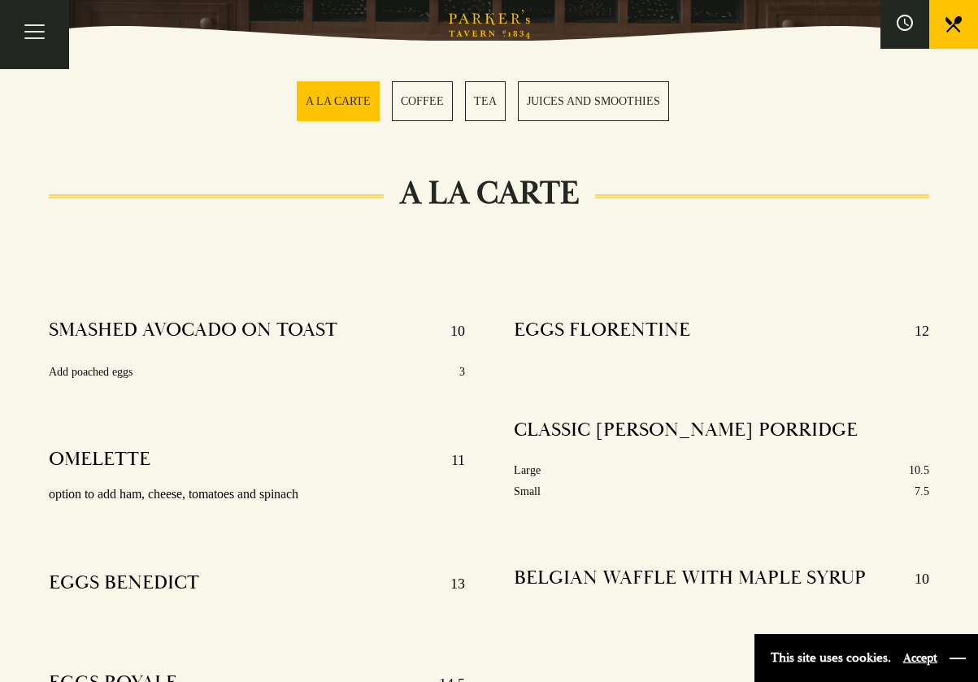
click at [961, 656] on button "button" at bounding box center [958, 659] width 16 height 16
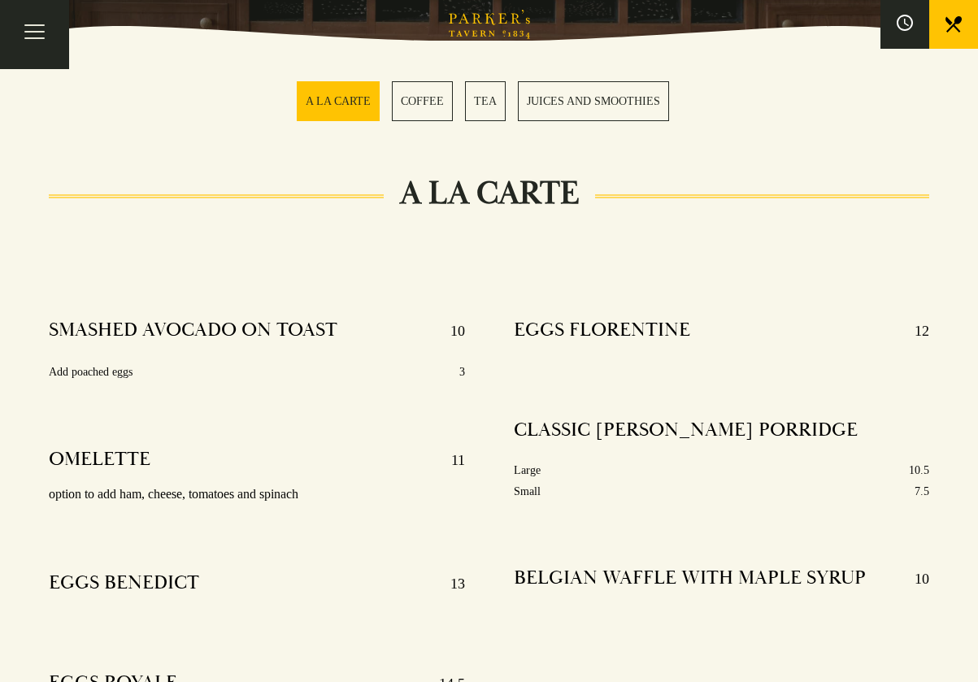
scroll to position [0, 0]
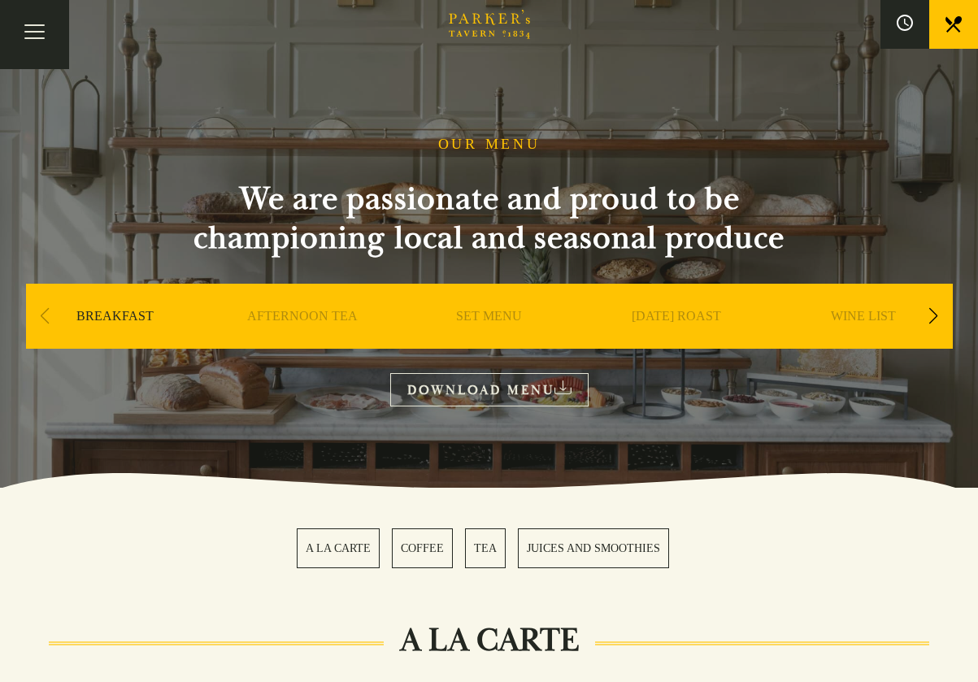
click at [316, 319] on link "AFTERNOON TEA" at bounding box center [302, 340] width 111 height 65
